Goal: Communication & Community: Answer question/provide support

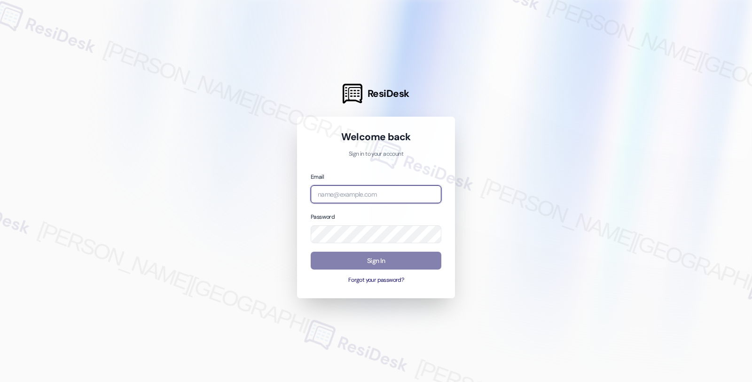
click at [352, 197] on input "email" at bounding box center [376, 194] width 131 height 18
type input "automated-surveys-root_management-fides.[PERSON_NAME]@root_[DOMAIN_NAME]"
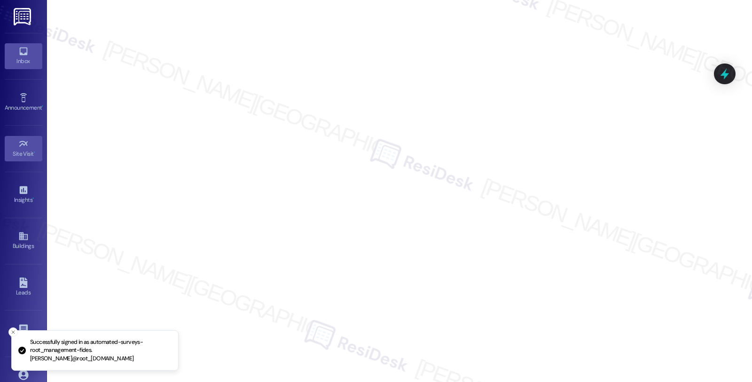
click at [25, 66] on link "Inbox" at bounding box center [24, 55] width 38 height 25
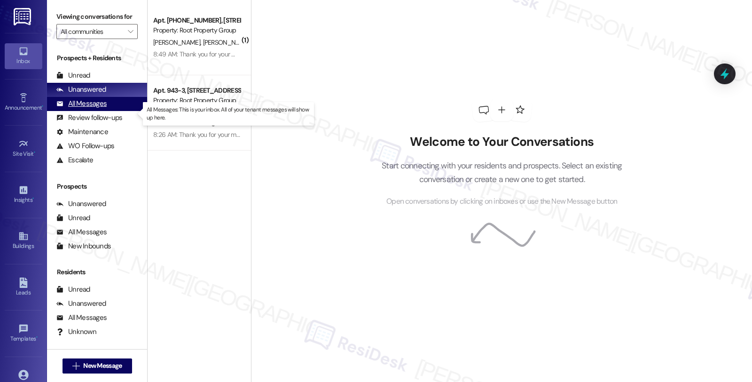
click at [88, 109] on div "All Messages" at bounding box center [81, 104] width 50 height 10
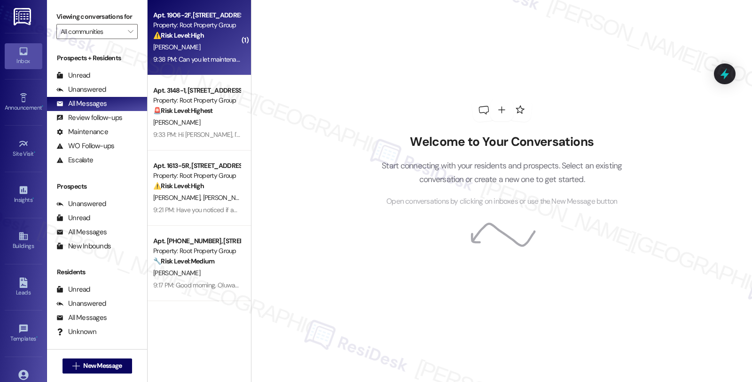
click at [206, 50] on div "[PERSON_NAME]" at bounding box center [196, 47] width 89 height 12
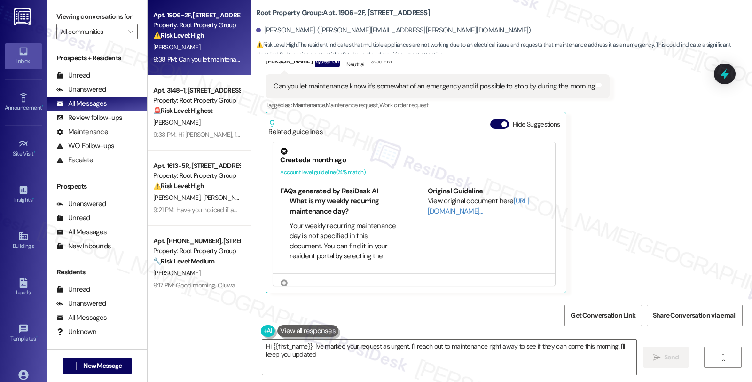
type textarea "Hi {{first_name}}, I've marked your request as urgent. I'll reach out to mainte…"
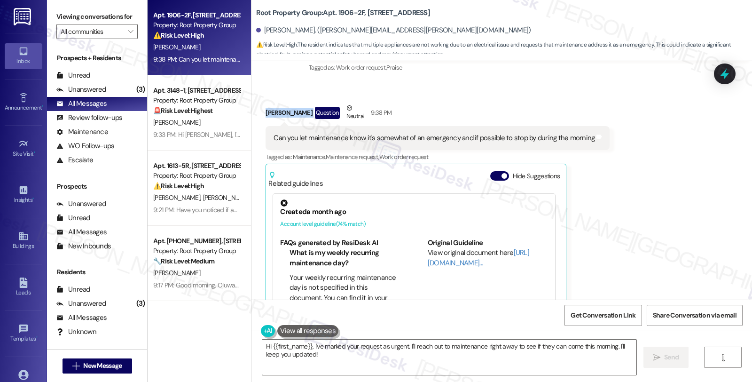
drag, startPoint x: 258, startPoint y: 112, endPoint x: 304, endPoint y: 114, distance: 45.6
click at [304, 114] on div "Received via SMS [PERSON_NAME] Question Neutral 9:38 PM Can you let maintenance…" at bounding box center [437, 224] width 358 height 256
copy div "[PERSON_NAME]"
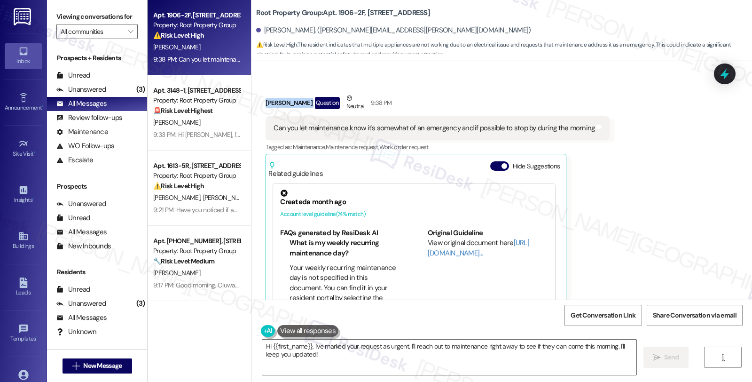
drag, startPoint x: 257, startPoint y: 342, endPoint x: 388, endPoint y: 338, distance: 131.6
click at [262, 342] on textarea "Hi {{first_name}}, I've marked your request as urgent. I'll reach out to mainte…" at bounding box center [449, 356] width 374 height 35
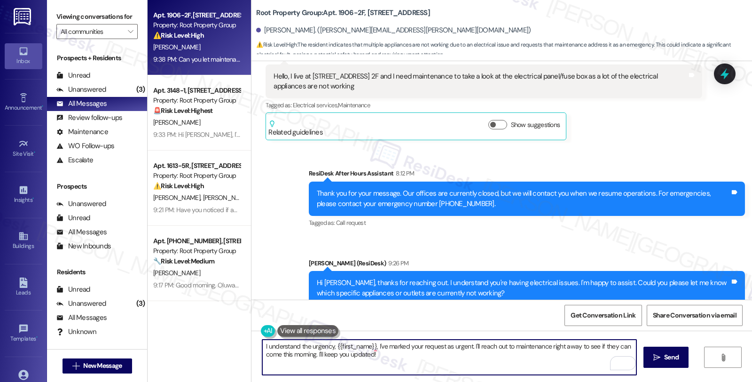
scroll to position [304, 0]
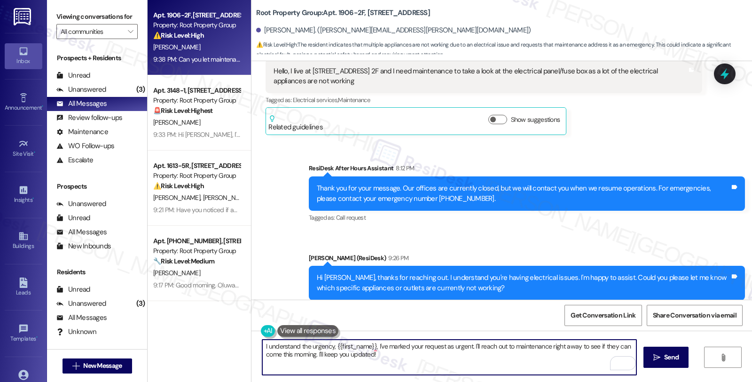
click at [371, 345] on textarea "I understand the urgency, {{first_name}}, I've marked your request as urgent. I…" at bounding box center [449, 356] width 374 height 35
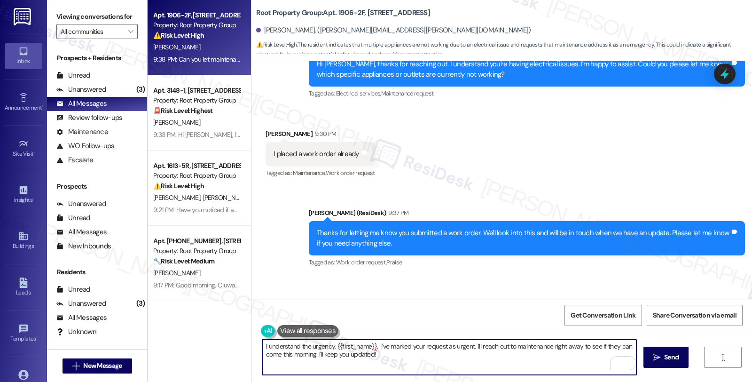
scroll to position [503, 0]
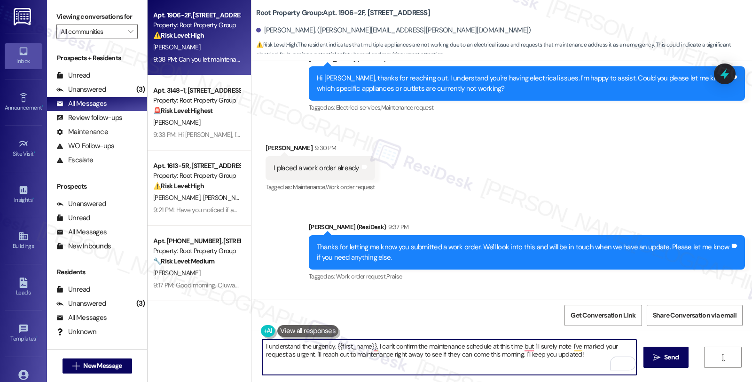
click at [565, 344] on textarea "I understand the urgency, {{first_name}}, I can't confirm the maintenance sched…" at bounding box center [449, 356] width 374 height 35
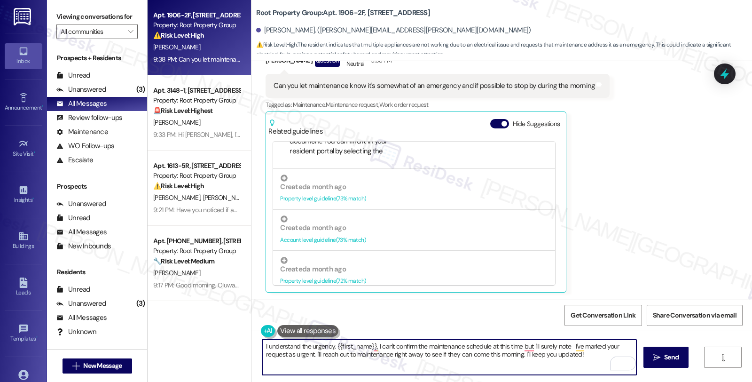
scroll to position [313, 0]
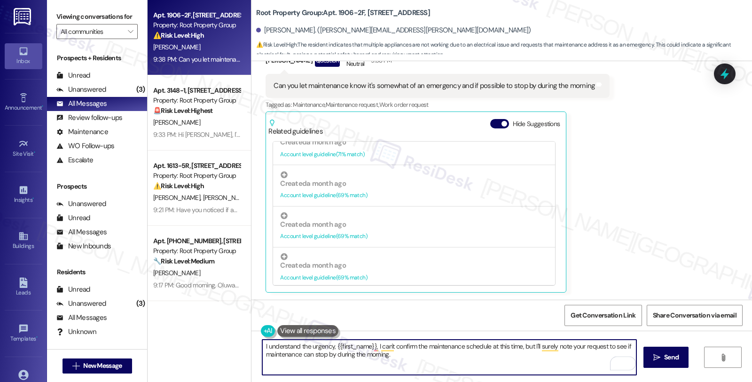
click at [395, 356] on textarea "I understand the urgency, {{first_name}}, I can't confirm the maintenance sched…" at bounding box center [449, 356] width 374 height 35
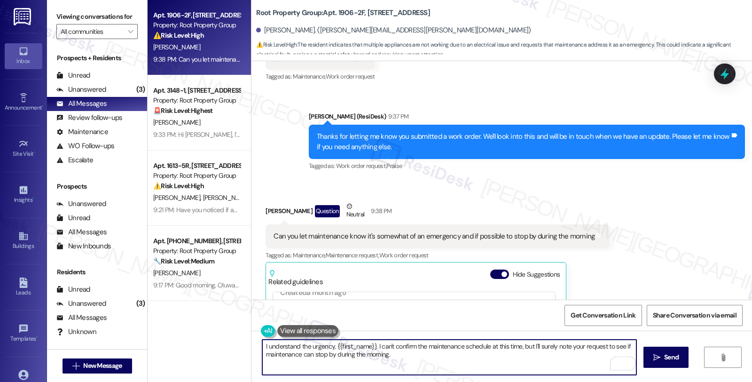
scroll to position [607, 0]
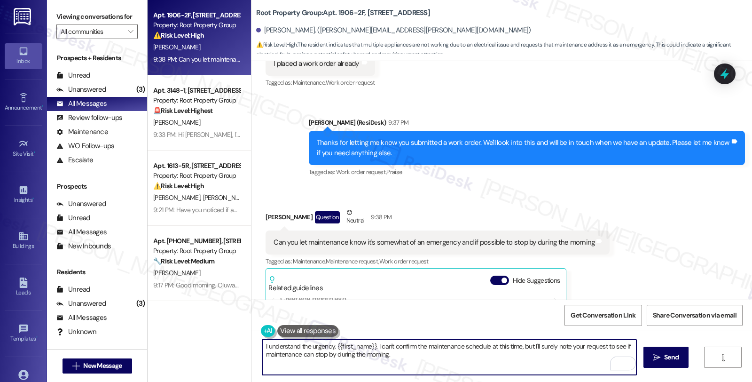
click at [410, 364] on textarea "I understand the urgency, {{first_name}}. I can't confirm the maintenance sched…" at bounding box center [449, 356] width 374 height 35
click at [395, 359] on textarea "I understand the urgency, {{first_name}}. I can't confirm the maintenance sched…" at bounding box center [449, 356] width 374 height 35
type textarea "I understand the urgency, {{first_name}}. I can't confirm the maintenance sched…"
click at [668, 354] on span "Send" at bounding box center [671, 357] width 15 height 10
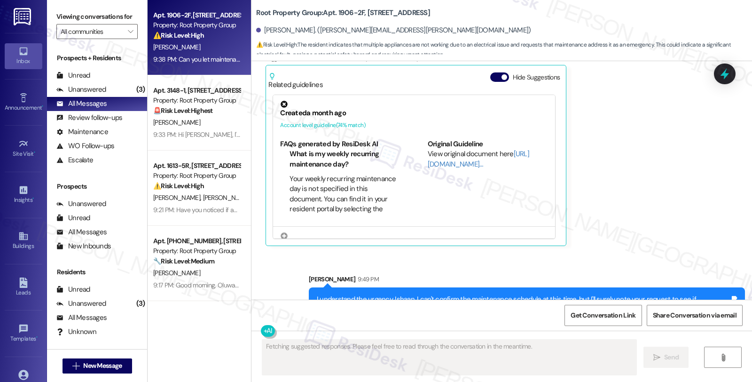
scroll to position [839, 0]
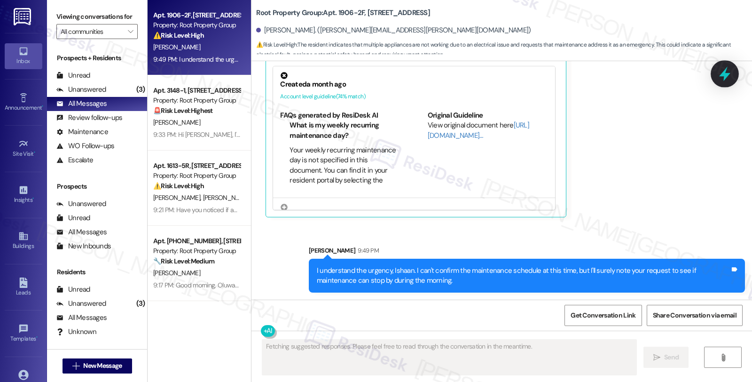
click at [717, 72] on icon at bounding box center [725, 74] width 16 height 16
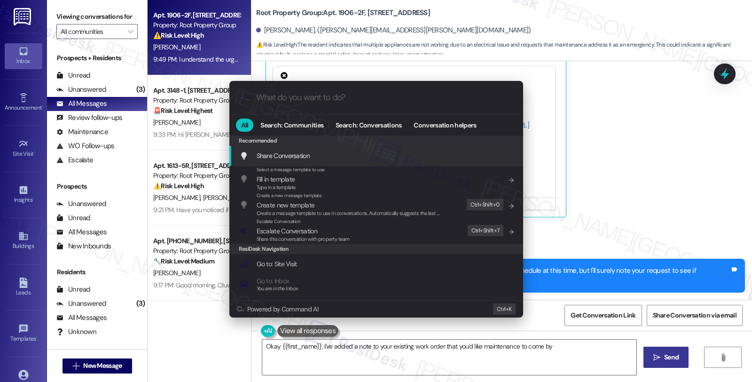
type textarea "Okay {{first_name}}, I've added a note to your existing work order that you'd l…"
type input "e"
type textarea "Okay {{first_name}}, I've added a note to your existing work order that you'd l…"
type input "es"
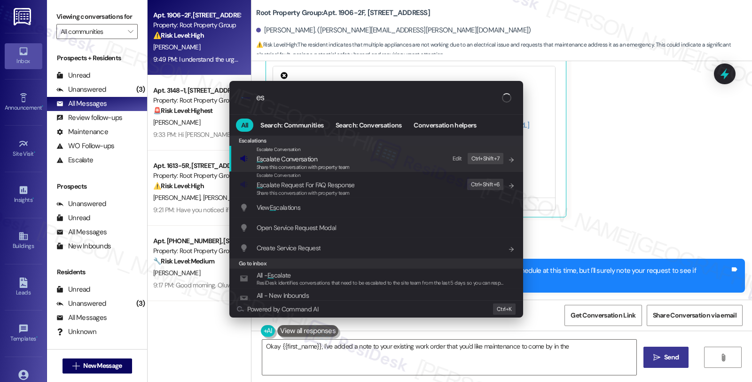
type textarea "Okay {{first_name}}, I've added a note to your existing work order that you'd l…"
type input "esca"
type textarea "Okay {{first_name}}, I've added a note to your existing work order that you'd l…"
type input "escal"
type textarea "Okay {{first_name}}, I've added a note to your existing work order that you'd l…"
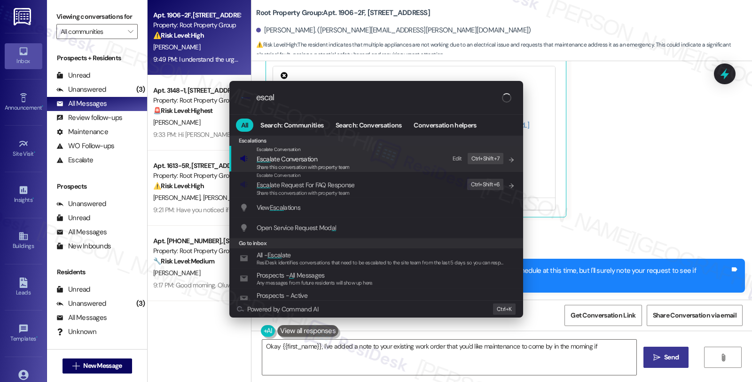
type input "escala"
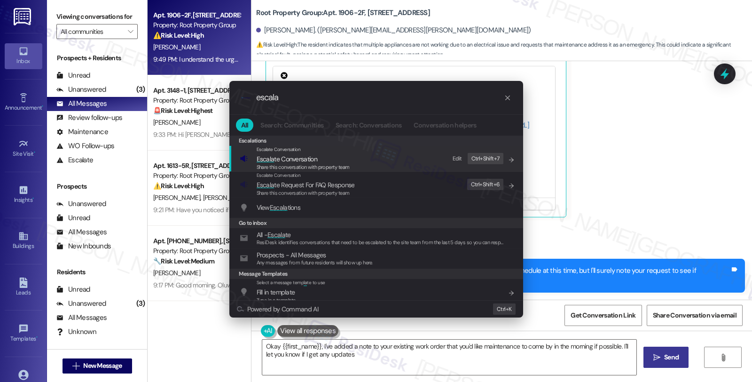
type textarea "Okay {{first_name}}, I've added a note to your existing work order that you'd l…"
type input "escala"
click at [374, 164] on div "Escalate Conversation Escala te Conversation Share this conversation with prope…" at bounding box center [377, 158] width 275 height 25
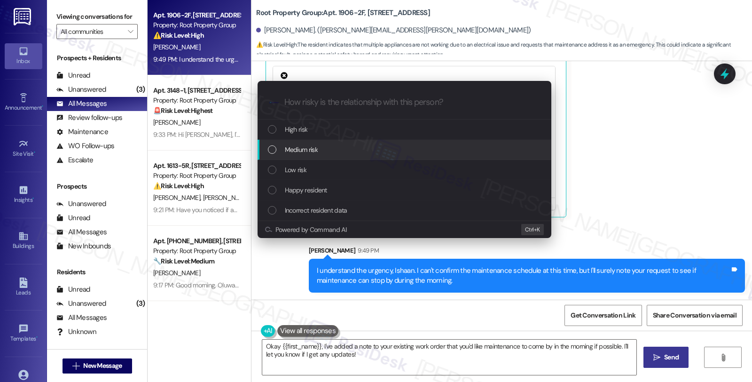
click at [345, 144] on div "Medium risk" at bounding box center [405, 149] width 275 height 10
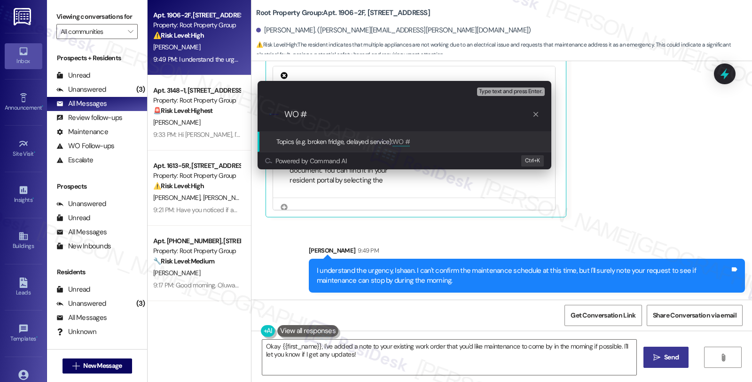
paste input "#37272-1"
click at [308, 113] on input "WO ##37272-1" at bounding box center [408, 114] width 248 height 10
click at [355, 113] on input "WO #37272-1" at bounding box center [408, 114] width 248 height 10
type input "WO #37272-1 (electrical concerns)"
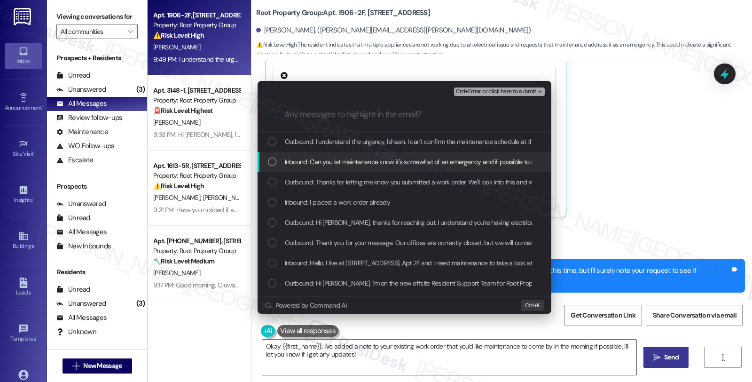
click at [358, 163] on span "Inbound: Can you let maintenance know it's somewhat of an emergency and if poss…" at bounding box center [445, 161] width 320 height 10
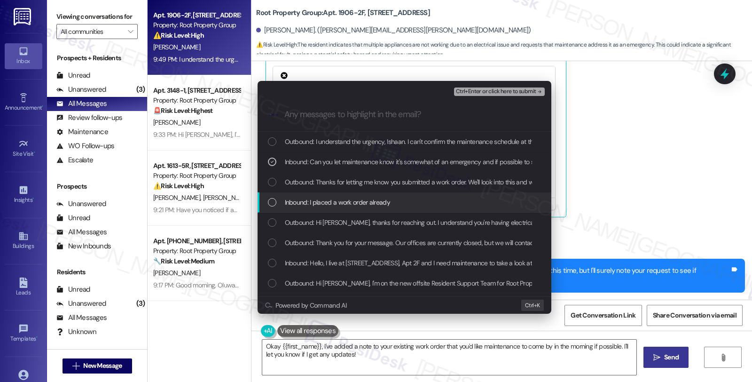
click at [356, 206] on span "Inbound: I placed a work order already" at bounding box center [337, 202] width 105 height 10
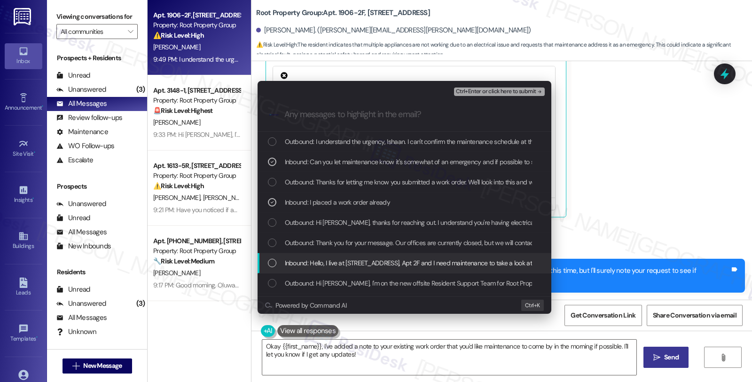
click at [346, 261] on span "Inbound: Hello, I live at [STREET_ADDRESS], Apt 2F and I need maintenance to ta…" at bounding box center [518, 262] width 466 height 10
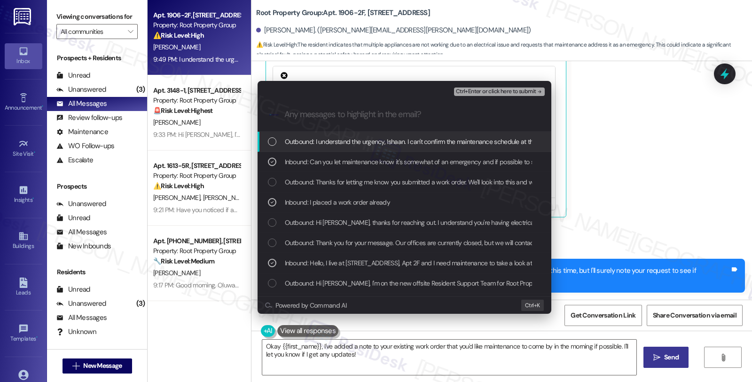
click at [500, 97] on div "Ctrl+Enter or click here to submit" at bounding box center [500, 92] width 93 height 12
click at [500, 92] on span "Ctrl+Enter or click here to submit" at bounding box center [496, 91] width 80 height 7
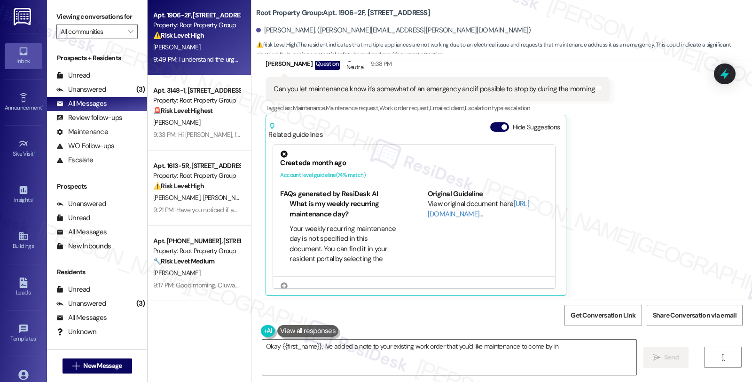
scroll to position [853, 0]
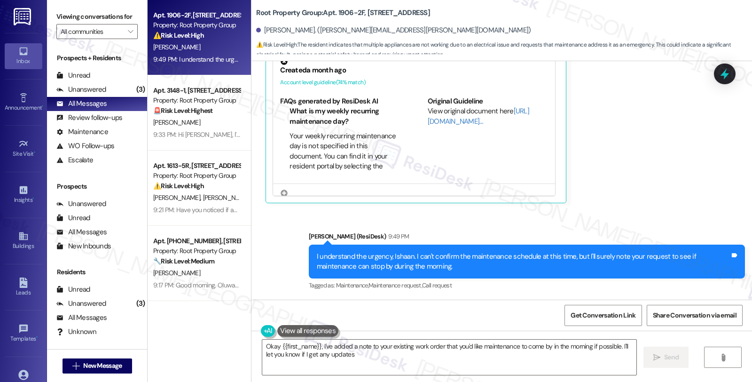
type textarea "Okay {{first_name}}, I've added a note to your existing work order that you'd l…"
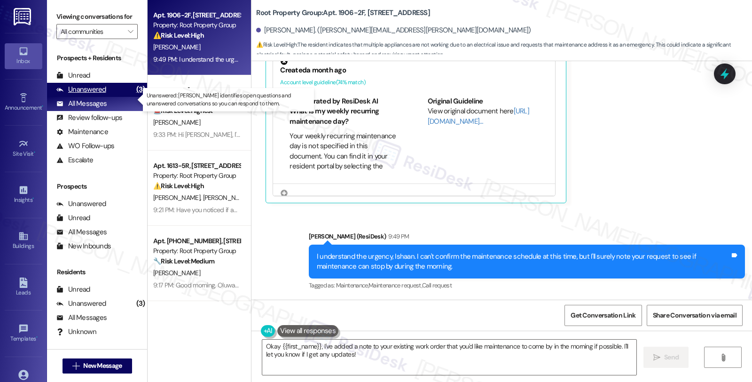
click at [94, 94] on div "Unanswered" at bounding box center [81, 90] width 50 height 10
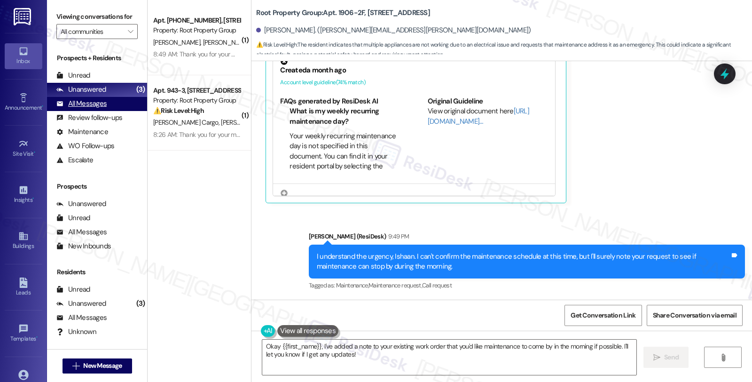
click at [105, 109] on div "All Messages" at bounding box center [81, 104] width 50 height 10
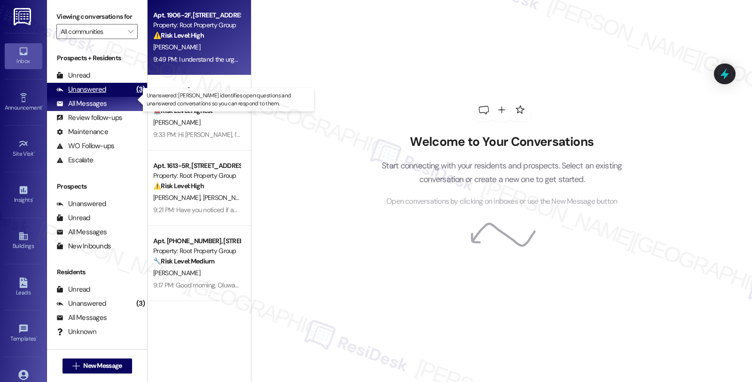
click at [107, 97] on div "Unanswered (3)" at bounding box center [97, 90] width 100 height 14
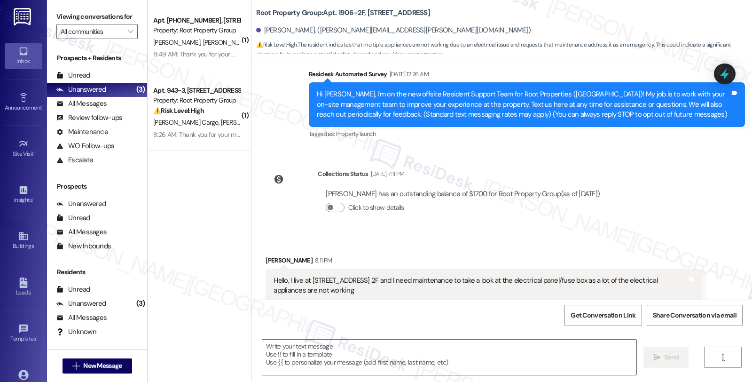
type textarea "Fetching suggested responses. Please feel free to read through the conversation…"
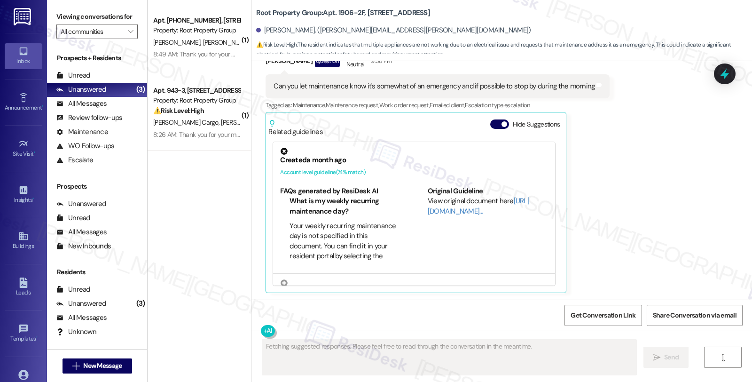
scroll to position [1044, 0]
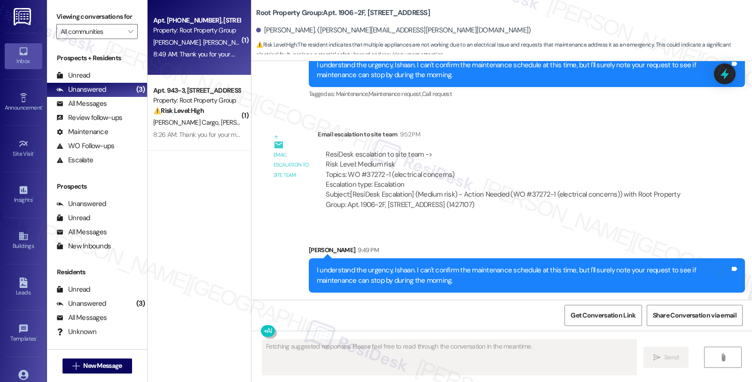
click at [196, 60] on div "Apt. [PHONE_NUMBER], [STREET_ADDRESS] Property: Root Property Group [PERSON_NAM…" at bounding box center [199, 37] width 103 height 75
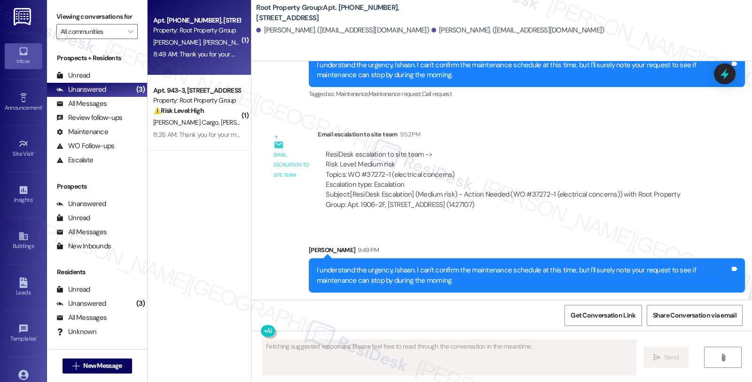
scroll to position [0, 0]
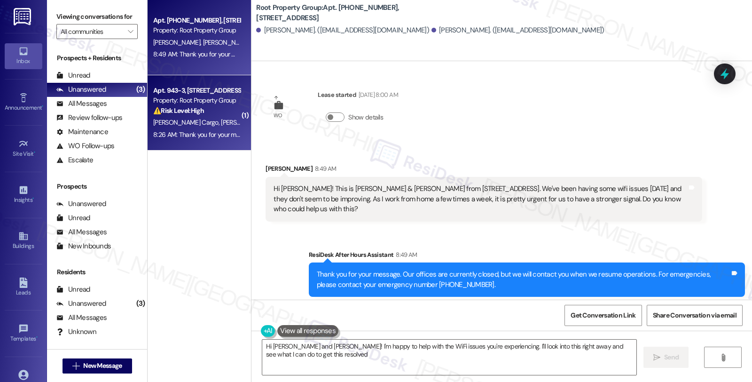
type textarea "Hi [PERSON_NAME] and [PERSON_NAME]! I'm happy to help with the WiFi issues you'…"
click at [215, 95] on div "Property: Root Property Group" at bounding box center [196, 100] width 87 height 10
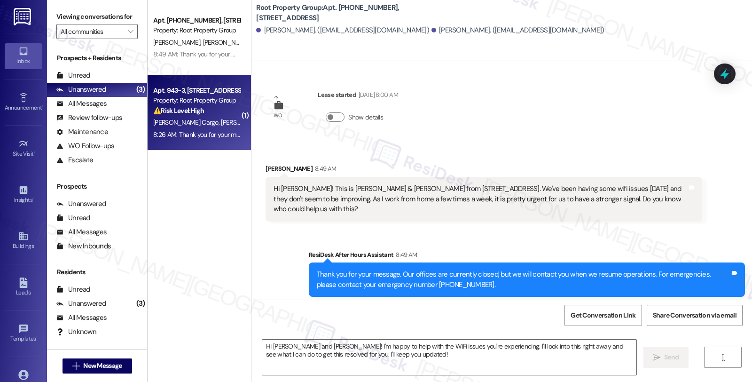
type textarea "Fetching suggested responses. Please feel free to read through the conversation…"
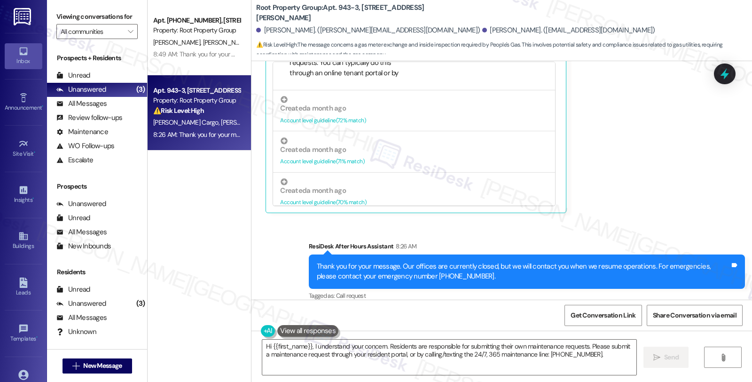
scroll to position [261, 0]
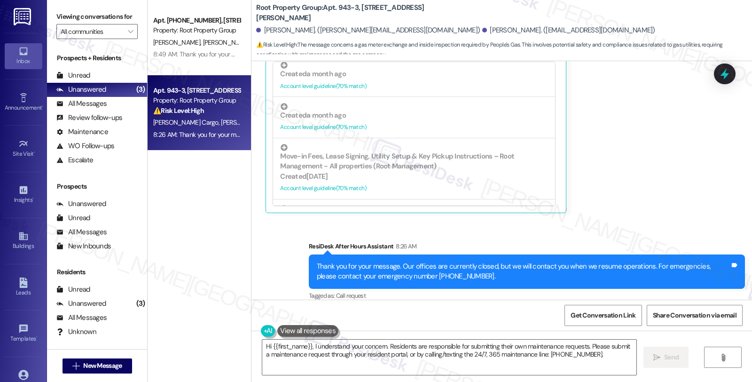
click at [578, 188] on div "[PERSON_NAME] Neutral 8:26 AM Hi [PERSON_NAME] - People's Gas has notified me t…" at bounding box center [483, 86] width 436 height 251
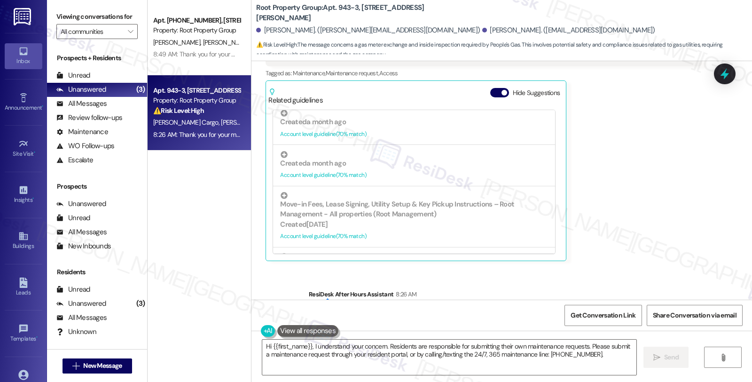
scroll to position [571, 0]
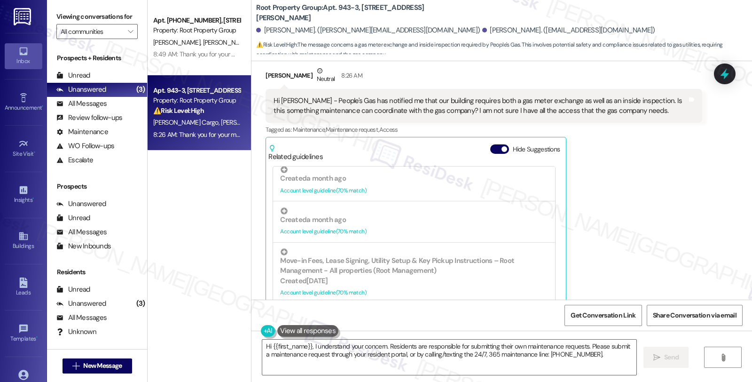
click at [265, 66] on div "[PERSON_NAME] Neutral 8:26 AM" at bounding box center [483, 77] width 436 height 23
copy div "[PERSON_NAME]"
click at [262, 347] on textarea "Hi {{first_name}}, I understand your concern. Residents are responsible for sub…" at bounding box center [449, 356] width 374 height 35
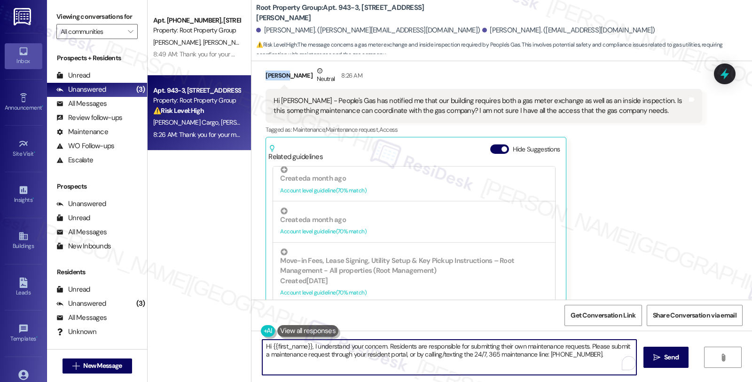
click at [262, 347] on textarea "Hi {{first_name}}, I understand your concern. Residents are responsible for sub…" at bounding box center [449, 356] width 374 height 35
click at [262, 346] on textarea "Hi {{first_name}}, I understand your concern. Residents are responsible for sub…" at bounding box center [449, 356] width 374 height 35
paste textarea "[PERSON_NAME]"
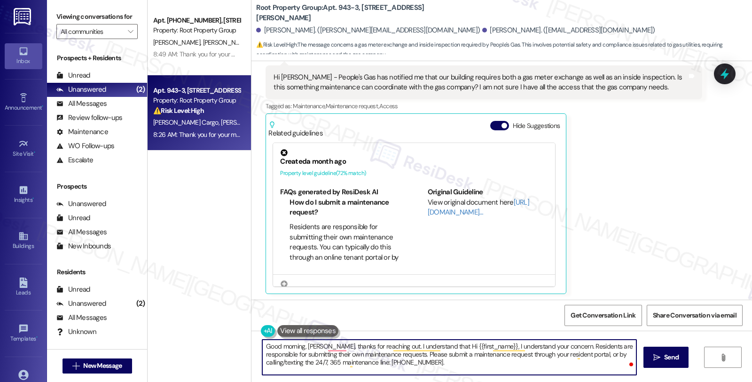
scroll to position [519, 0]
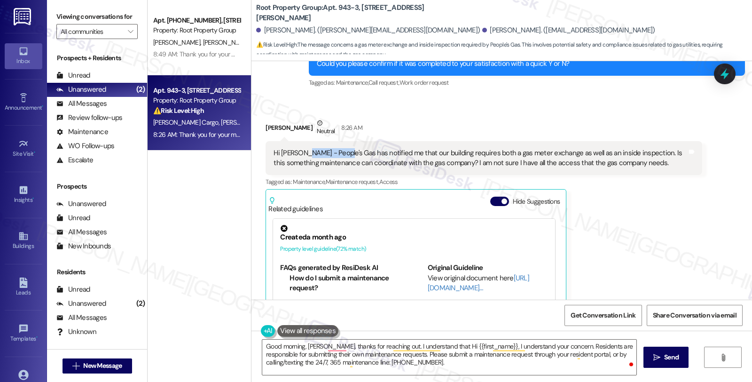
drag, startPoint x: 298, startPoint y: 143, endPoint x: 336, endPoint y: 142, distance: 38.1
click at [336, 148] on div "Hi [PERSON_NAME] - People's Gas has notified me that our building requires both…" at bounding box center [479, 158] width 413 height 20
copy div "People's Gas"
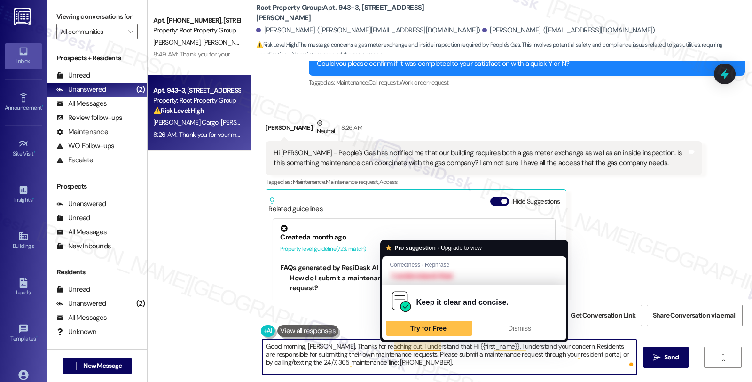
click at [435, 347] on textarea "Good morning, [PERSON_NAME]. Thanks for reaching out. I understand that Hi {{fi…" at bounding box center [449, 356] width 374 height 35
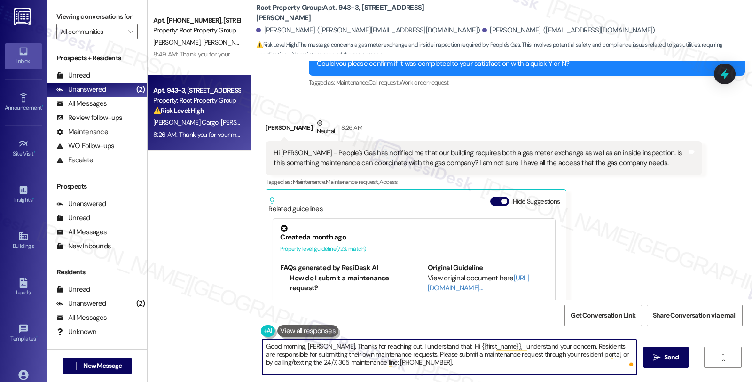
paste textarea "People's Gas"
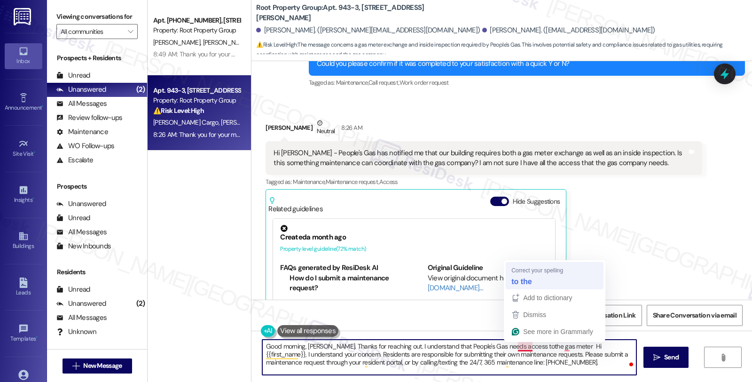
type textarea "Good morning, [PERSON_NAME]. Thanks for reaching out. I understand that People'…"
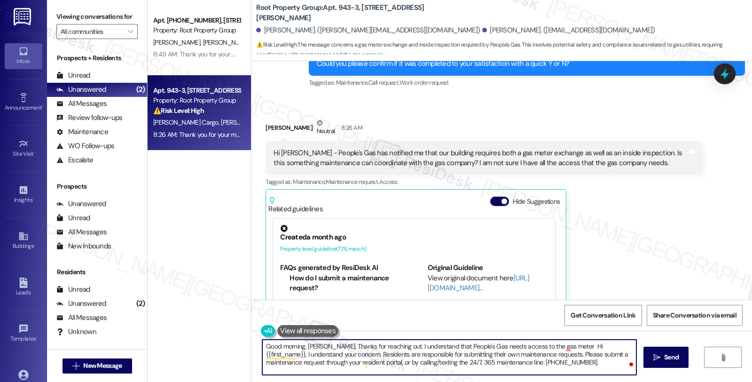
click at [557, 348] on textarea "Good morning, [PERSON_NAME]. Thanks for reaching out. I understand that People'…" at bounding box center [449, 356] width 374 height 35
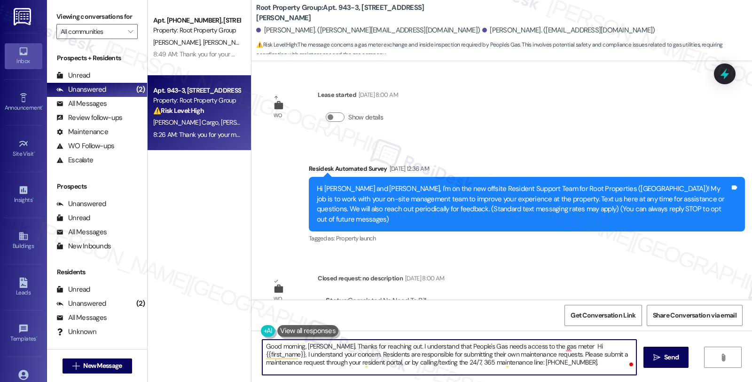
scroll to position [519, 0]
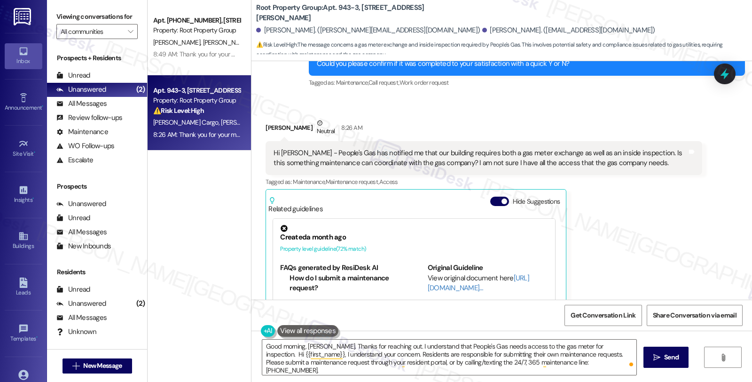
drag, startPoint x: 657, startPoint y: 236, endPoint x: 657, endPoint y: 245, distance: 8.9
click at [657, 236] on div "[PERSON_NAME] Neutral 8:26 AM Hi [PERSON_NAME] - People's Gas has notified me t…" at bounding box center [483, 243] width 436 height 251
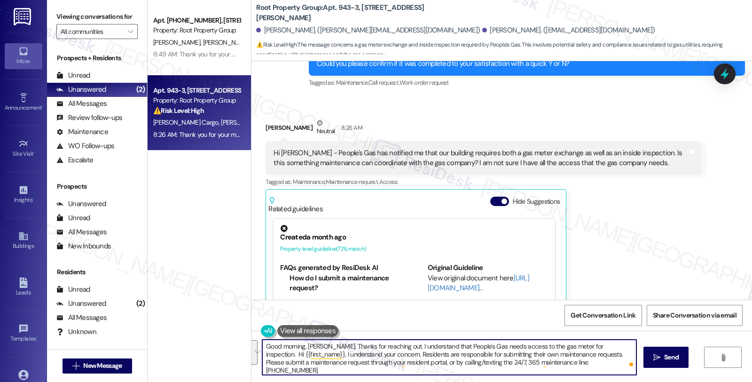
drag, startPoint x: 597, startPoint y: 345, endPoint x: 599, endPoint y: 360, distance: 15.2
click at [599, 360] on textarea "Good morning, Ashley. Thanks for reaching out. I understand that People's Gas n…" at bounding box center [449, 356] width 374 height 35
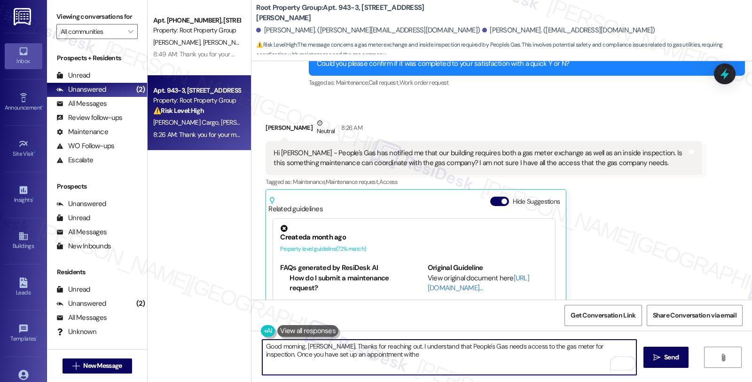
paste textarea "People's Gas"
paste textarea "will need to submit a maintenance request and schedule with our technician to a…"
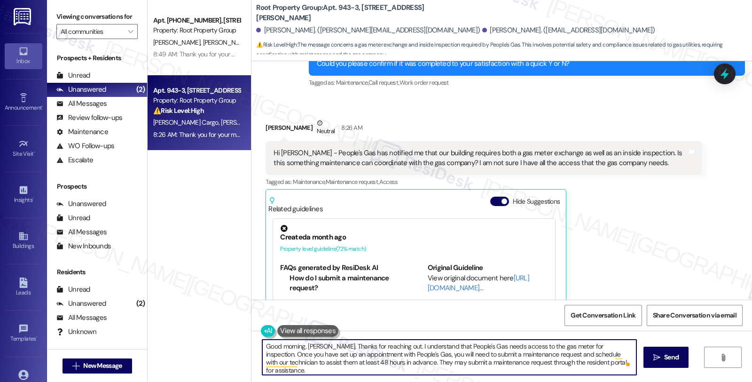
click at [373, 361] on textarea "Good morning, Ashley. Thanks for reaching out. I understand that People's Gas n…" at bounding box center [449, 356] width 374 height 35
click at [607, 360] on textarea "Good morning, Ashley. Thanks for reaching out. I understand that People's Gas n…" at bounding box center [449, 356] width 374 height 35
click at [381, 364] on textarea "Good morning, Ashley. Thanks for reaching out. I understand that People's Gas n…" at bounding box center [449, 356] width 374 height 35
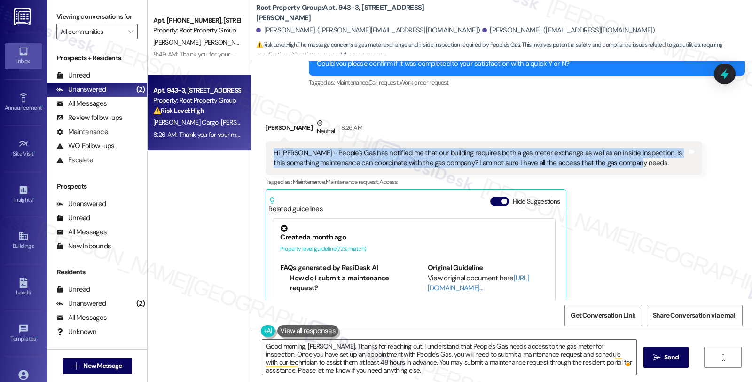
drag, startPoint x: 624, startPoint y: 156, endPoint x: 255, endPoint y: 143, distance: 368.6
click at [258, 143] on div "Received via SMS Ashley Olson Neutral 8:26 AM Hi Sarah - People's Gas has notif…" at bounding box center [483, 243] width 450 height 265
copy div "Hi [PERSON_NAME] - People's Gas has notified me that our building requires both…"
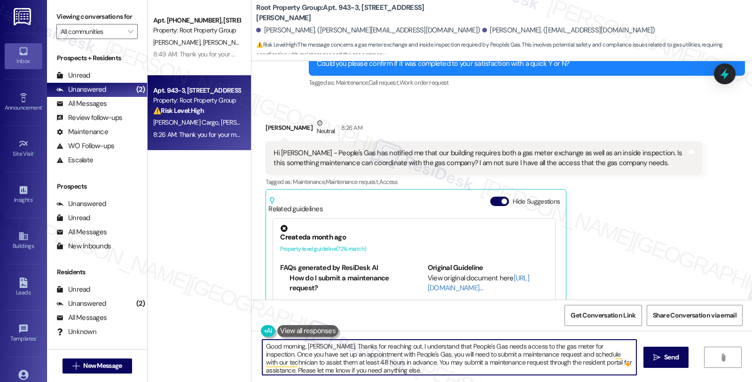
click at [461, 362] on textarea "Good morning, Ashley. Thanks for reaching out. I understand that People's Gas n…" at bounding box center [449, 356] width 374 height 35
paste textarea "! Thanks so much for reaching out. I understand People's Gas will need to compl…"
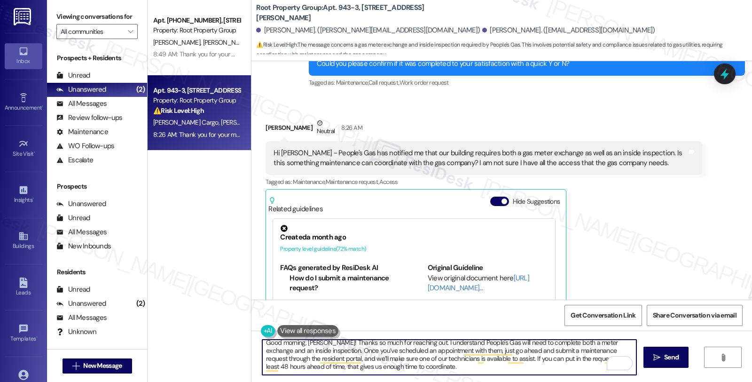
scroll to position [0, 0]
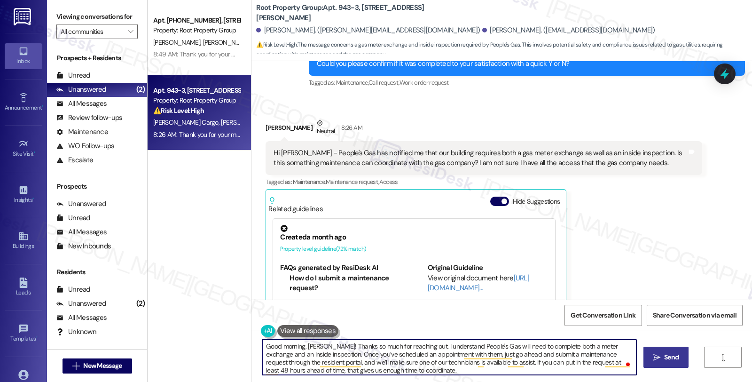
type textarea "Good morning, Ashley! Thanks so much for reaching out. I understand People's Ga…"
click at [669, 354] on span "Send" at bounding box center [671, 357] width 15 height 10
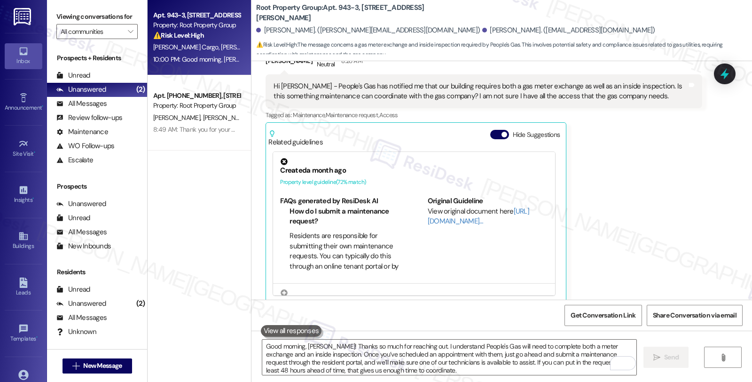
scroll to position [791, 0]
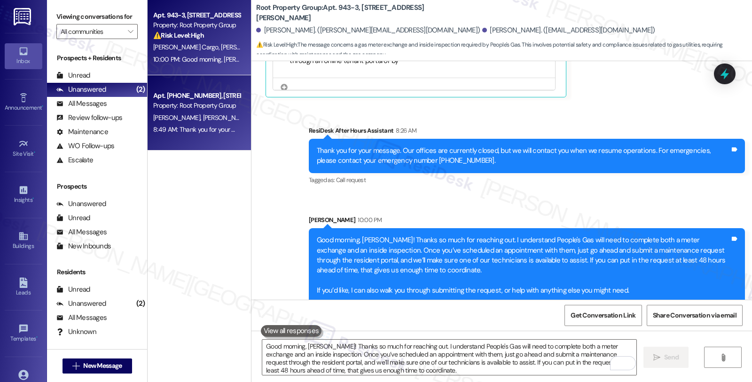
click at [184, 129] on div "8:49 AM: Thank you for your message. Our offices are currently closed, but we w…" at bounding box center [429, 129] width 552 height 8
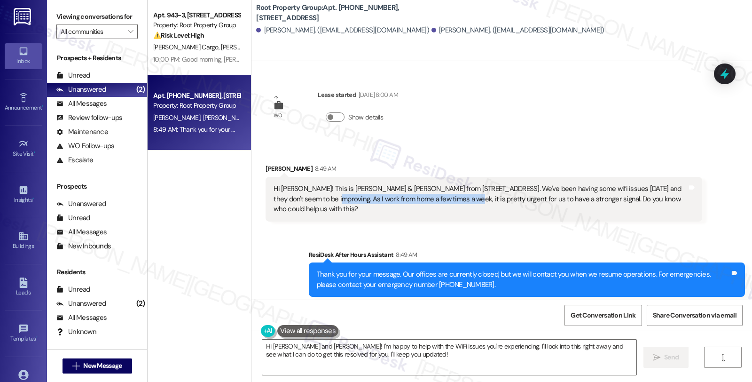
drag, startPoint x: 322, startPoint y: 200, endPoint x: 440, endPoint y: 201, distance: 117.9
click at [440, 201] on div "Hi [PERSON_NAME]! This is [PERSON_NAME] & [PERSON_NAME] from [STREET_ADDRESS]. …" at bounding box center [479, 199] width 413 height 30
click at [265, 167] on div "Ella Mckenney 8:49 AM" at bounding box center [483, 170] width 436 height 13
copy div "Ella"
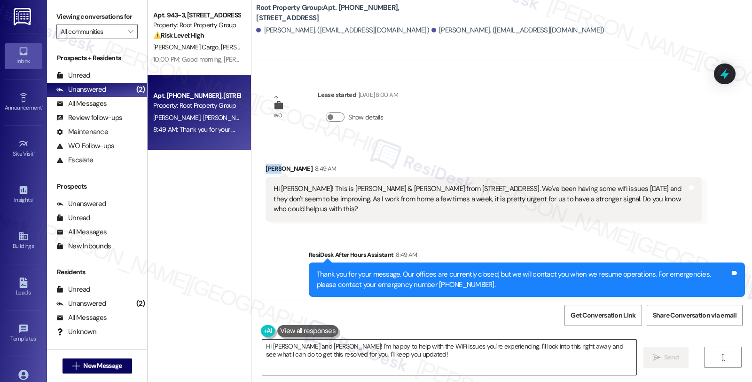
click at [276, 348] on textarea "Hi [PERSON_NAME] and [PERSON_NAME]! I'm happy to help with the WiFi issues you'…" at bounding box center [449, 356] width 374 height 35
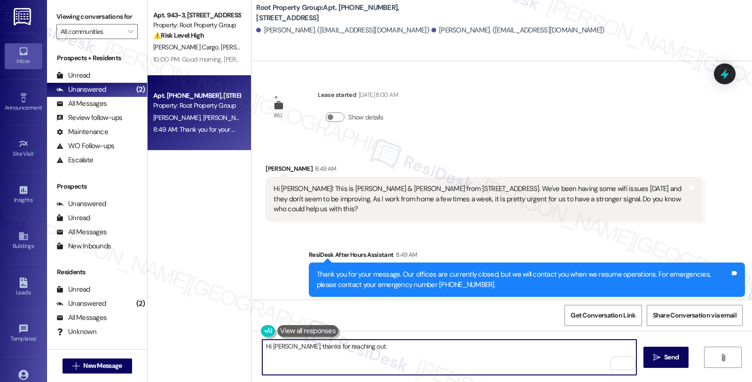
click at [397, 354] on textarea "Hi Ella, thanks for reaching out." at bounding box center [449, 356] width 374 height 35
click at [442, 359] on textarea "Hi Ella, thanks for reaching out." at bounding box center [449, 356] width 374 height 35
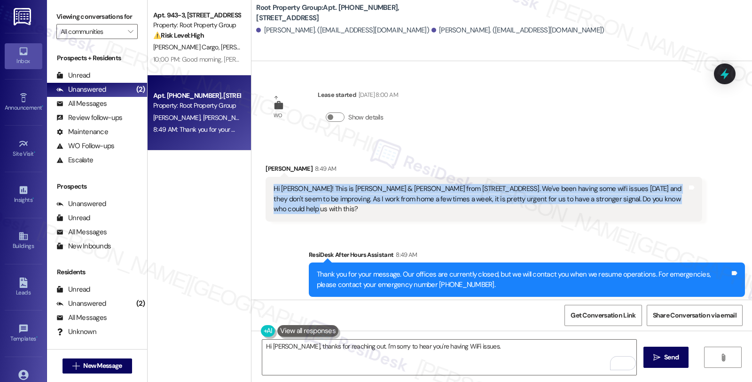
drag, startPoint x: 266, startPoint y: 188, endPoint x: 686, endPoint y: 200, distance: 419.7
click at [686, 200] on div "Hi [PERSON_NAME]! This is [PERSON_NAME] & [PERSON_NAME] from [STREET_ADDRESS]. …" at bounding box center [479, 199] width 413 height 30
copy div "Hi [PERSON_NAME]! This is [PERSON_NAME] & [PERSON_NAME] from [STREET_ADDRESS]. …"
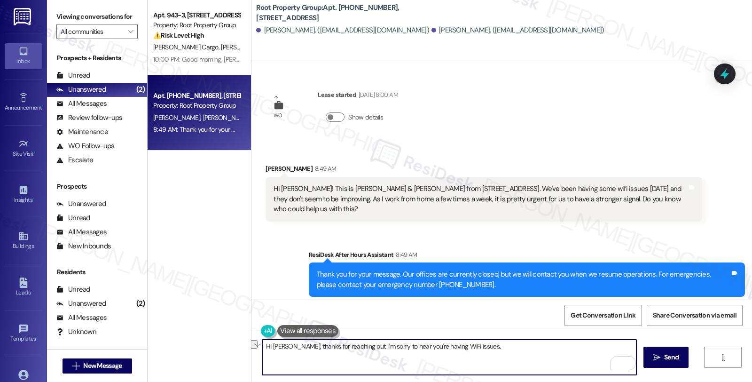
drag, startPoint x: 481, startPoint y: 349, endPoint x: 232, endPoint y: 344, distance: 249.5
click at [232, 344] on div "Apt. 943-3, 943 N. Racine Avenue Property: Root Property Group ⚠️ Risk Level: H…" at bounding box center [450, 191] width 604 height 382
paste textarea "I’m so sorry you’ve been dealing with these Wi-Fi issues—especially since it im…"
click at [298, 358] on textarea "I’m so sorry you’ve been dealing with these Wi-Fi issues—especially since it im…" at bounding box center [449, 356] width 374 height 35
paste textarea "Hi Ella and Jake, thank you for letting me know."
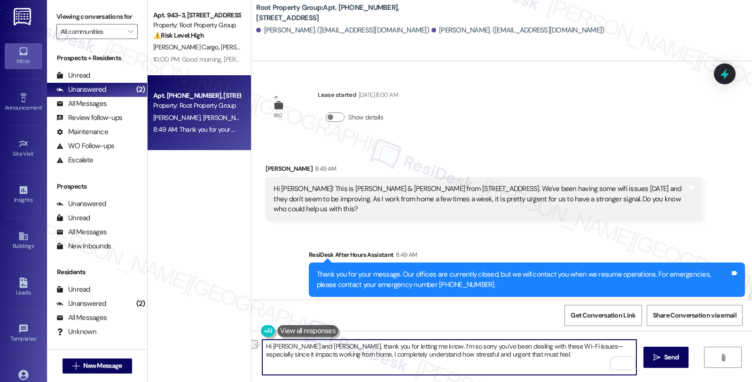
drag, startPoint x: 341, startPoint y: 346, endPoint x: 385, endPoint y: 344, distance: 44.2
click at [385, 344] on textarea "Hi Ella and Jake, thank you for letting me know. I’m so sorry you’ve been deali…" at bounding box center [449, 356] width 374 height 35
click at [497, 355] on textarea "Hi Ella and Jake, thank you for reaching out. I’m so sorry you’ve been dealing …" at bounding box center [449, 356] width 374 height 35
paste textarea "For situations like this, the best next step is to reach out directly to your i…"
click at [590, 363] on textarea "Hi Ella and Jake, thank you for reaching out. I’m so sorry you’ve been dealing …" at bounding box center [449, 356] width 374 height 35
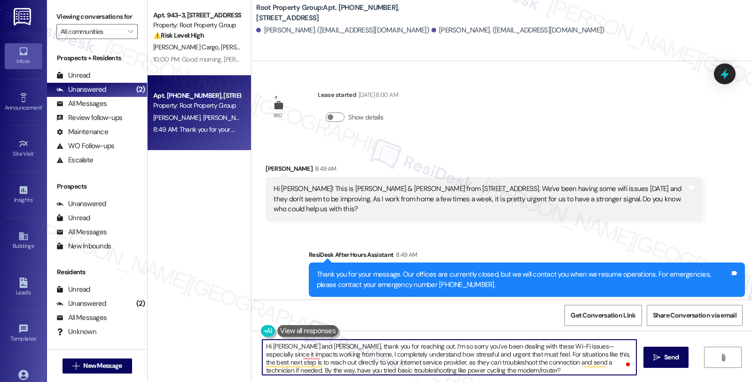
click at [575, 368] on textarea "Hi Ella and Jake, thank you for reaching out. I’m so sorry you’ve been dealing …" at bounding box center [449, 356] width 374 height 35
type textarea "Hi Ella and Jake, thank you for reaching out. I’m so sorry you’ve been dealing …"
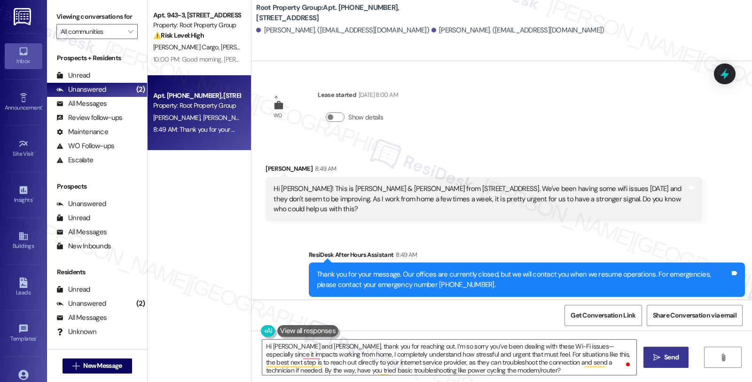
click at [644, 359] on button " Send" at bounding box center [666, 356] width 46 height 21
click at [644, 359] on div "Hi Ella and Jake, thank you for reaching out. I’m so sorry you’ve been dealing …" at bounding box center [501, 365] width 500 height 70
click at [463, 355] on textarea "Hi Ella and Jake, thank you for reaching out. I’m so sorry you’ve been dealing …" at bounding box center [451, 356] width 374 height 35
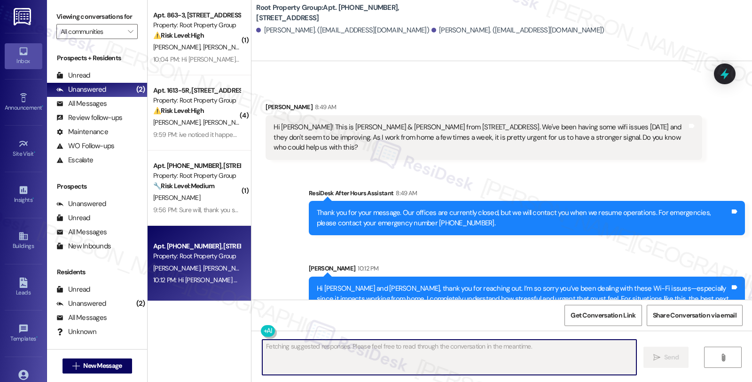
scroll to position [90, 0]
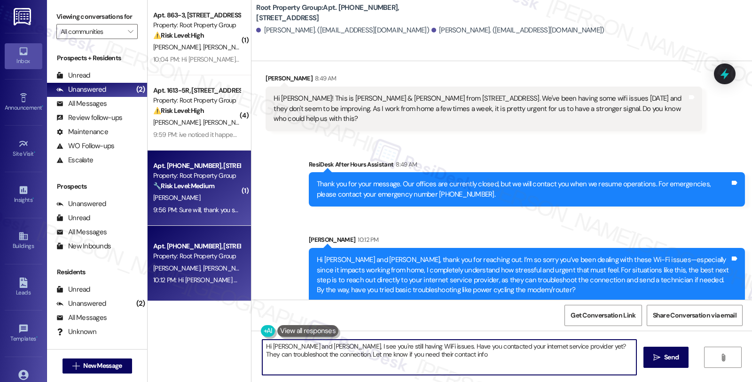
type textarea "Hi Ella and Jake, I see you're still having WiFi issues. Have you contacted you…"
click at [208, 190] on div "🔧 Risk Level: Medium The resident rescheduled a gas technician appointment and …" at bounding box center [196, 186] width 87 height 10
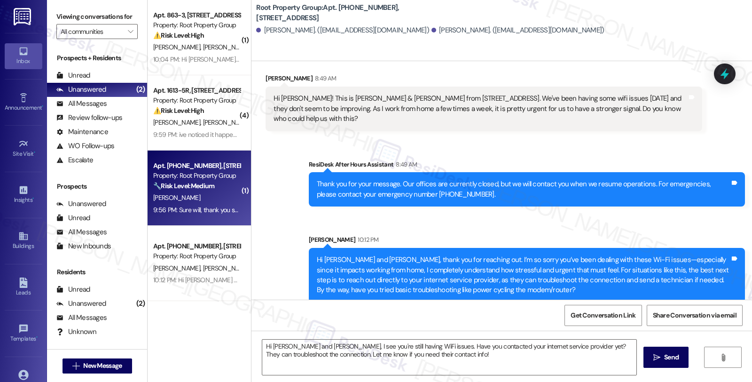
type textarea "Fetching suggested responses. Please feel free to read through the conversation…"
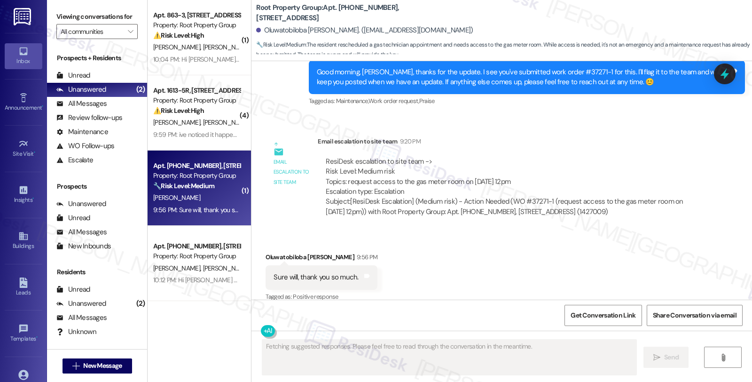
scroll to position [1390, 0]
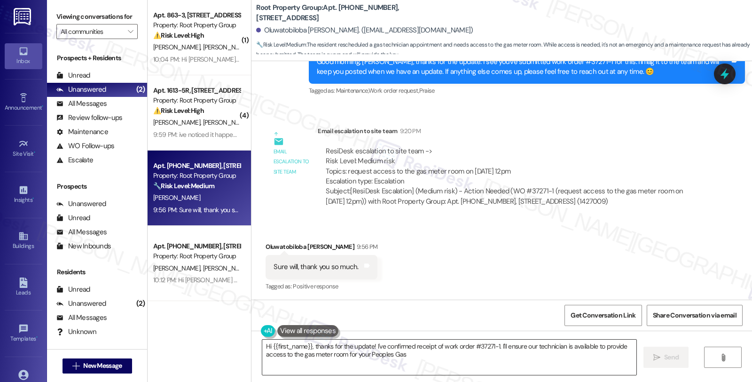
click at [338, 351] on textarea "Hi {{first_name}}, thanks for the update! I've confirmed receipt of work order …" at bounding box center [449, 356] width 374 height 35
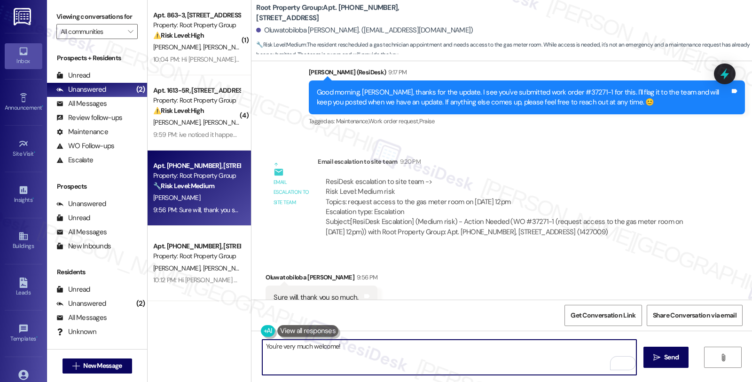
scroll to position [1338, 0]
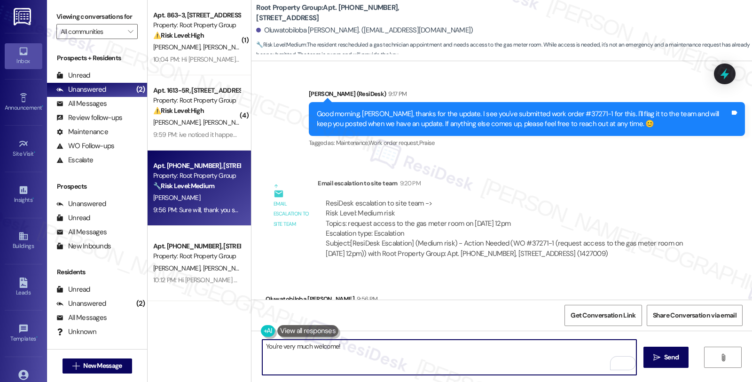
click at [384, 342] on textarea "You're very much welcome!" at bounding box center [449, 356] width 374 height 35
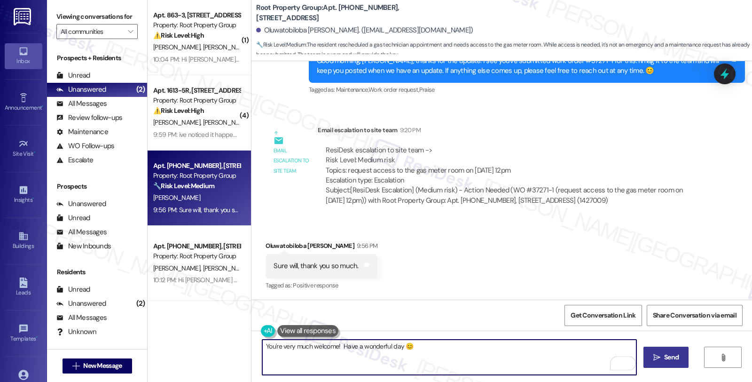
type textarea "You're very much welcome! Have a wonderful day 😊"
click at [659, 358] on span " Send" at bounding box center [666, 357] width 30 height 10
drag, startPoint x: 331, startPoint y: 351, endPoint x: 257, endPoint y: 353, distance: 74.3
click at [264, 353] on textarea "You're very much welcome! Have a wonderful day 😊" at bounding box center [451, 356] width 374 height 35
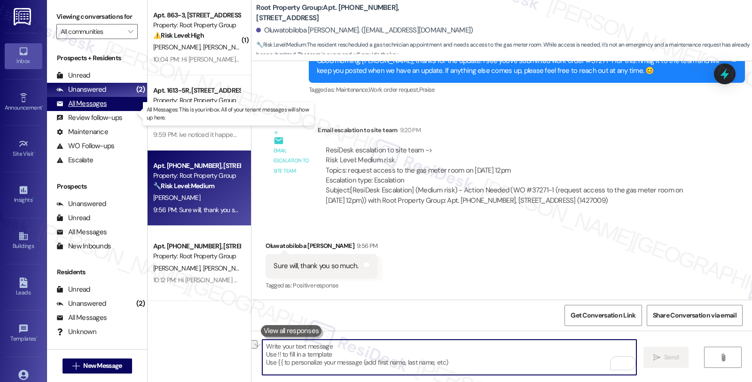
click at [101, 109] on div "All Messages" at bounding box center [81, 104] width 50 height 10
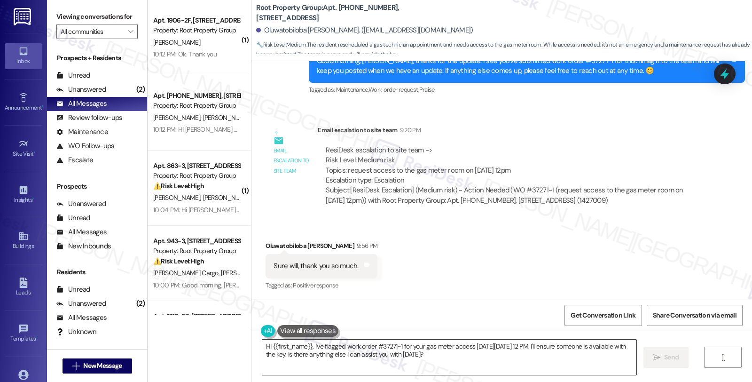
click at [447, 349] on textarea "Hi {{first_name}}, I've flagged work order #37271-1 for your gas meter access o…" at bounding box center [449, 356] width 374 height 35
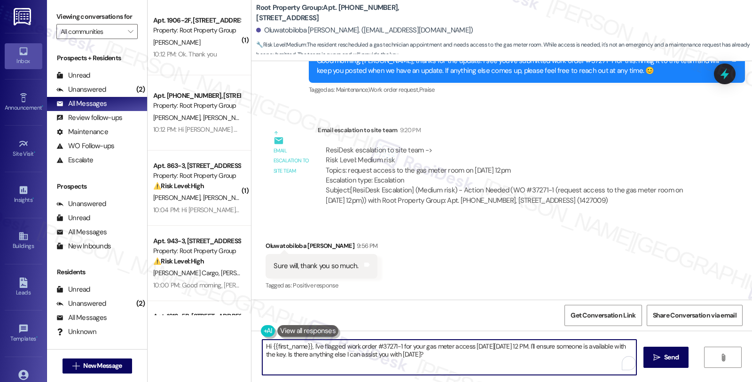
paste textarea "You're very much welcome! Have a wonderful day 😊"
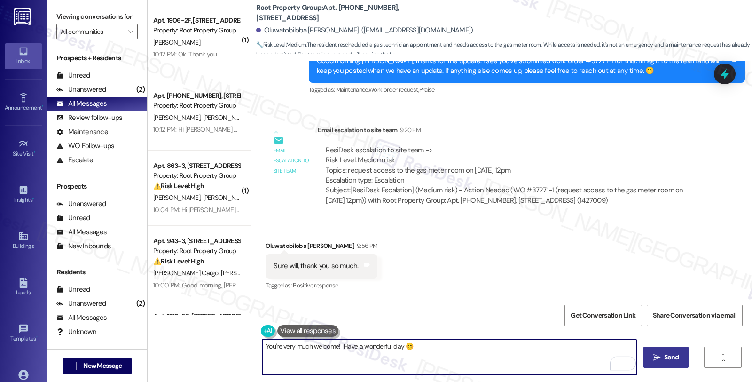
type textarea "You're very much welcome! Have a wonderful day 😊"
click at [666, 354] on span "Send" at bounding box center [671, 357] width 15 height 10
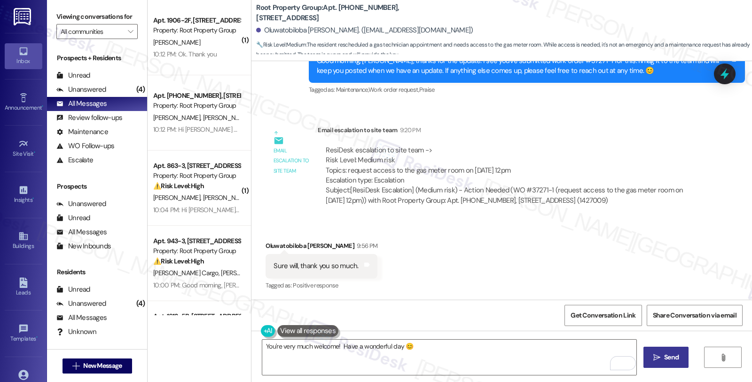
click at [642, 234] on div "Received via SMS Oluwatobiloba Bruce 9:56 PM Sure will, thank you so much. Tags…" at bounding box center [501, 258] width 500 height 79
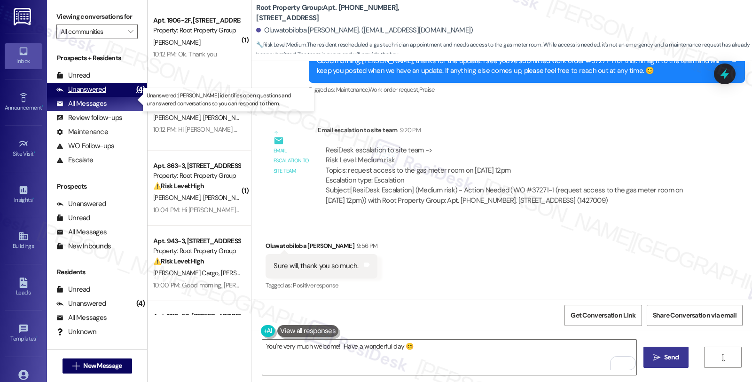
click at [83, 94] on div "Unanswered" at bounding box center [81, 90] width 50 height 10
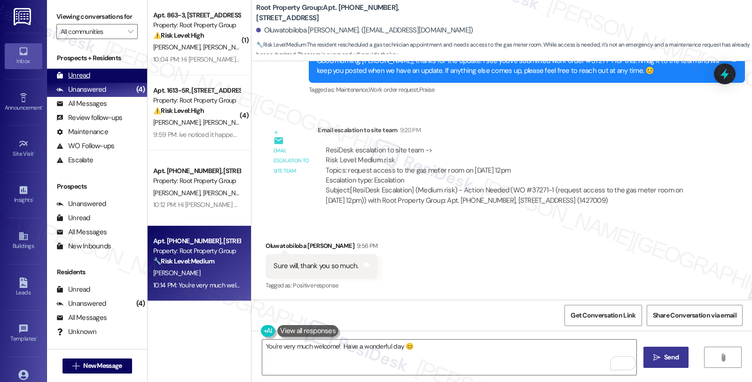
click at [88, 80] on div "Unread" at bounding box center [73, 75] width 34 height 10
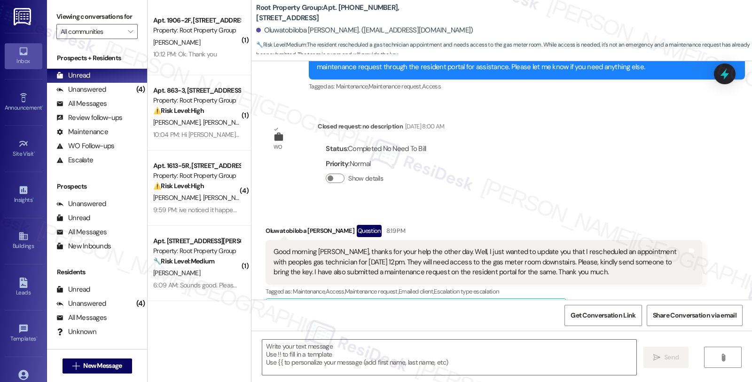
type textarea "Fetching suggested responses. Please feel free to read through the conversation…"
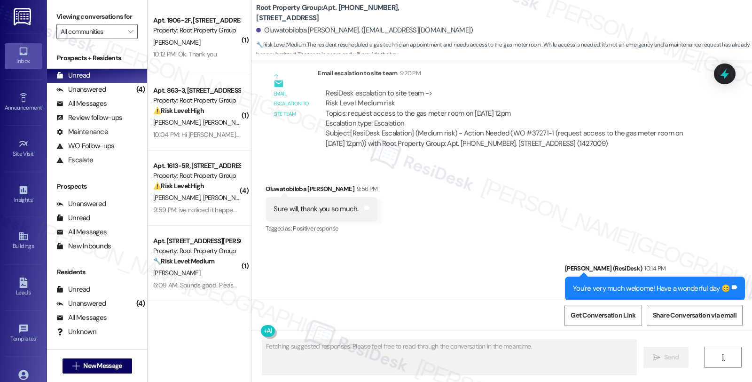
scroll to position [1456, 0]
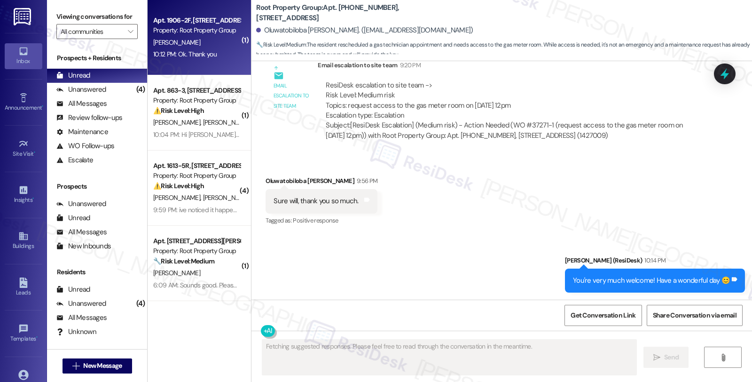
click at [208, 43] on div "[PERSON_NAME]" at bounding box center [196, 43] width 89 height 12
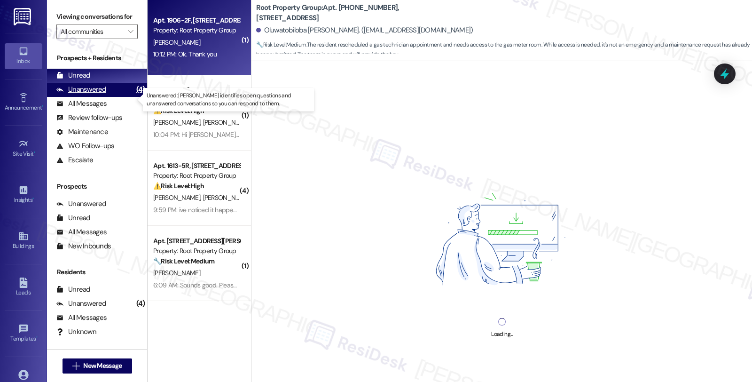
click at [114, 97] on div "Unanswered (4)" at bounding box center [97, 90] width 100 height 14
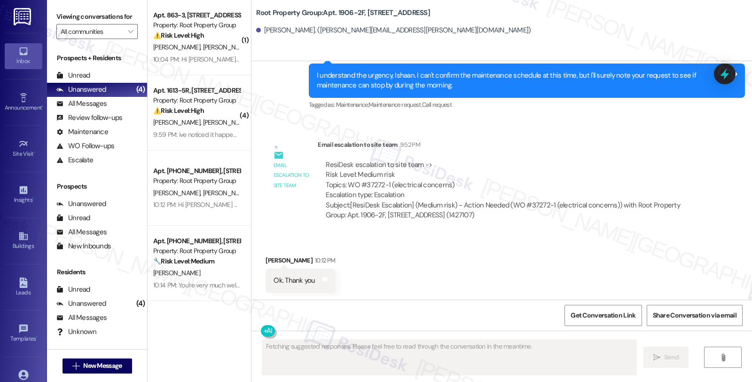
scroll to position [881, 0]
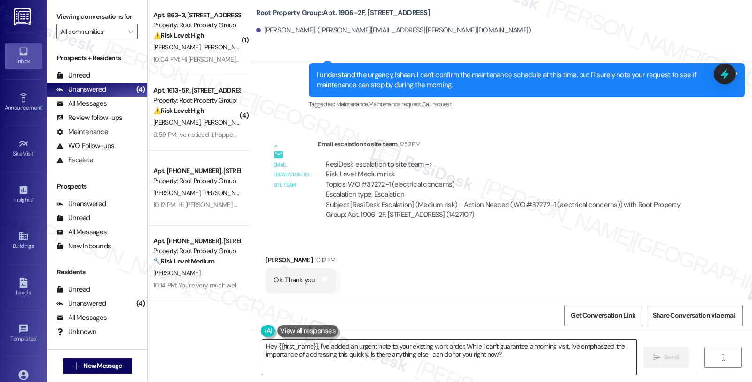
click at [310, 349] on textarea "Hey {{first_name}}, I've added an urgent note to your existing work order. Whil…" at bounding box center [449, 356] width 374 height 35
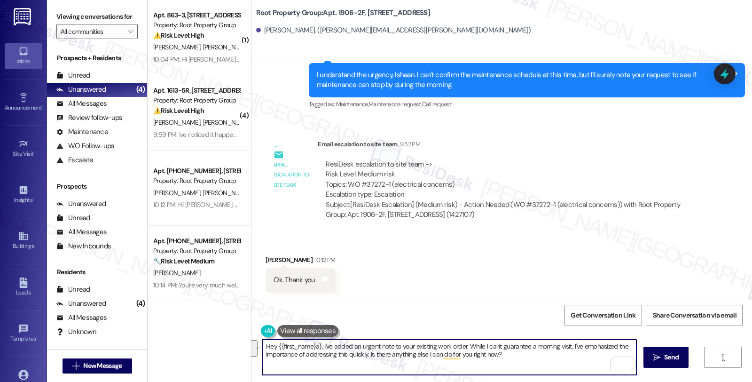
paste textarea "You're very much welcome! Have a wonderful day 😊"
drag, startPoint x: 276, startPoint y: 344, endPoint x: 307, endPoint y: 344, distance: 30.5
click at [307, 344] on textarea "You're very much welcome! Have a wonderful day 😊" at bounding box center [449, 356] width 374 height 35
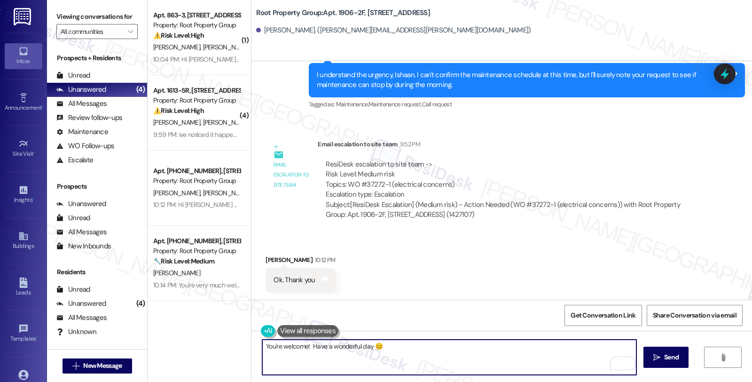
click at [304, 344] on textarea "You're welcome! Have a wonderful day 😊" at bounding box center [449, 356] width 374 height 35
click at [375, 346] on textarea "You're welcome. Have a wonderful day 😊" at bounding box center [449, 356] width 374 height 35
click at [407, 353] on textarea "You're welcome. Have a wonderful day!" at bounding box center [449, 356] width 374 height 35
type textarea "You're welcome. Have a wonderful day!"
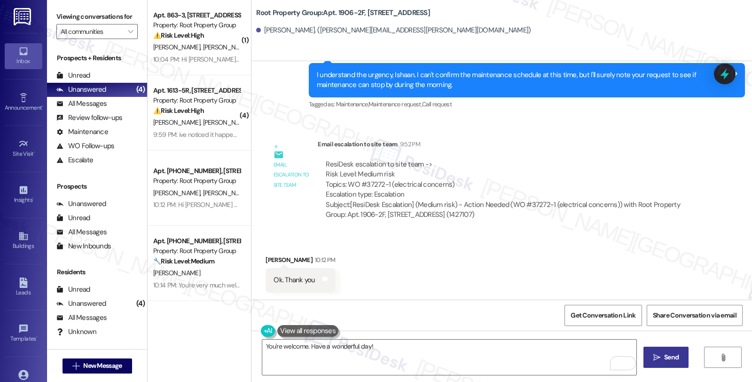
click at [658, 360] on icon "" at bounding box center [656, 357] width 7 height 8
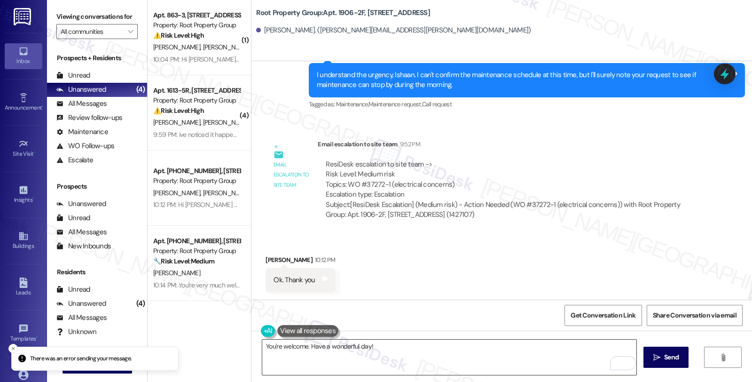
scroll to position [881, 0]
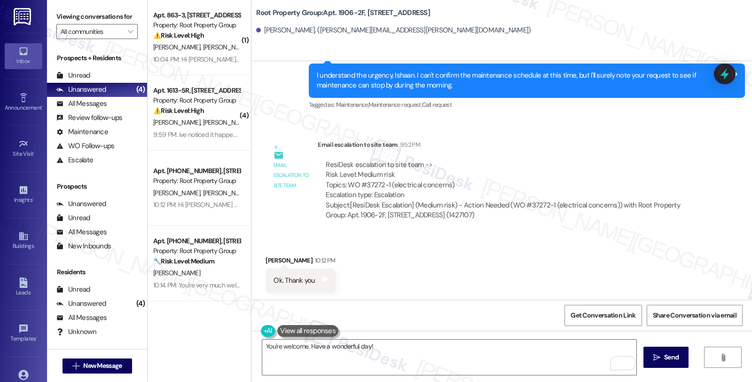
click at [584, 152] on div "Email escalation to site team 9:52 PM" at bounding box center [510, 146] width 384 height 13
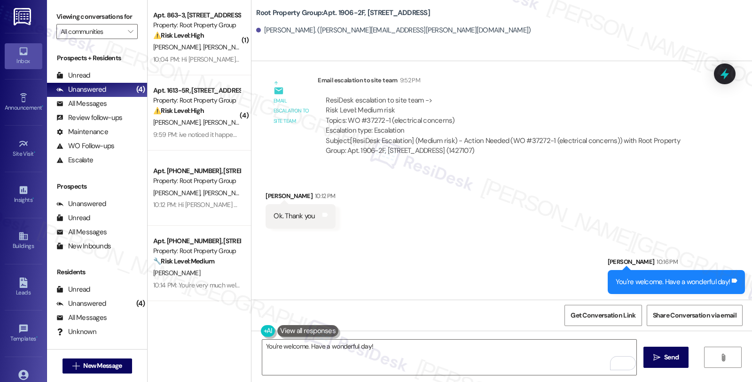
scroll to position [947, 0]
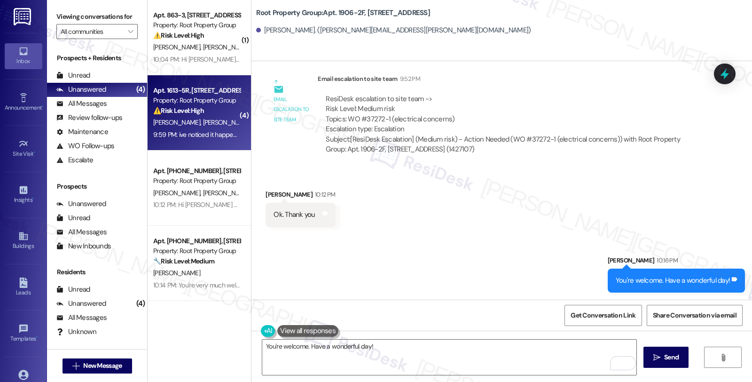
click at [201, 95] on div "Property: Root Property Group" at bounding box center [196, 100] width 87 height 10
type textarea "Fetching suggested responses. Please feel free to read through the conversation…"
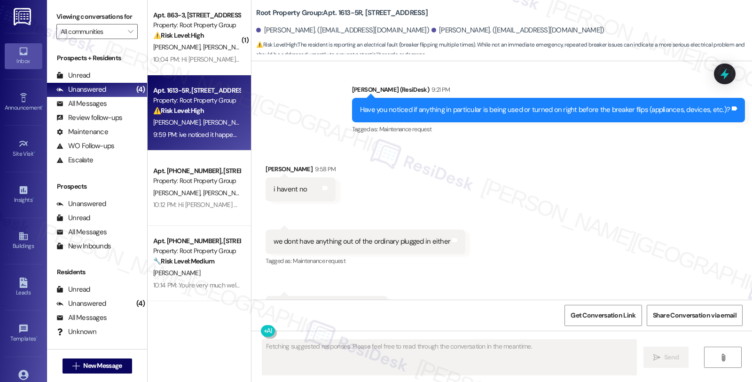
scroll to position [4966, 0]
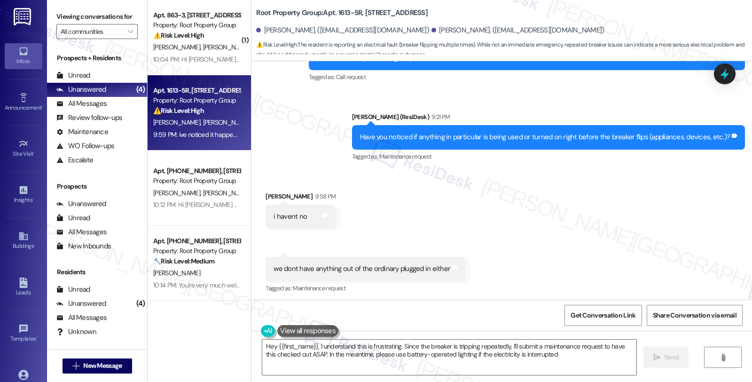
type textarea "Hey {{first_name}}, I understand this is frustrating. Since the breaker is trip…"
drag, startPoint x: 390, startPoint y: 29, endPoint x: 418, endPoint y: 31, distance: 27.9
click at [431, 31] on div "Jack Parnello. (jackparnello@gmail.com)" at bounding box center [517, 30] width 173 height 10
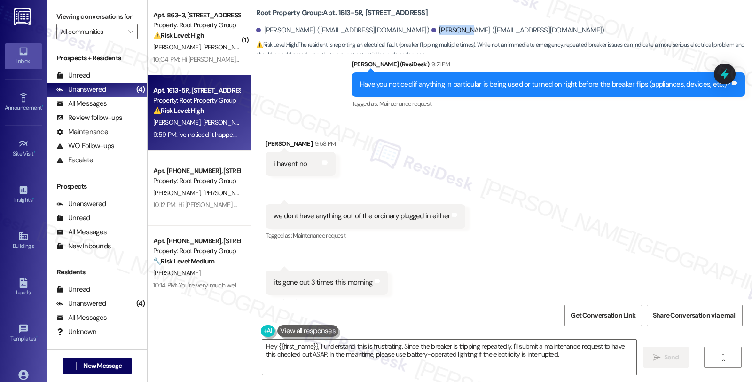
scroll to position [5070, 0]
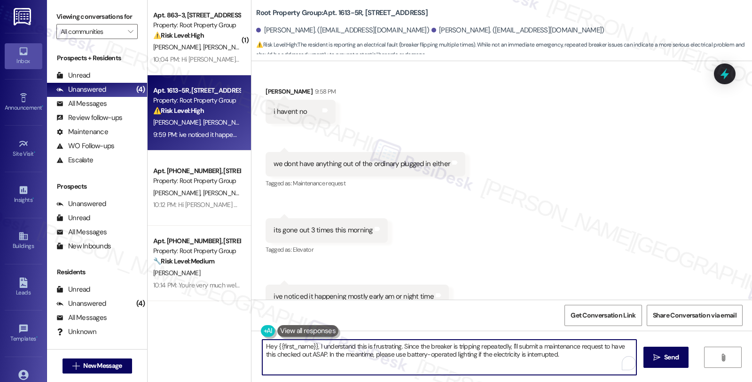
drag, startPoint x: 571, startPoint y: 354, endPoint x: 260, endPoint y: 347, distance: 311.1
click at [262, 347] on textarea "Hey {{first_name}}, I understand this is frustrating. Since the breaker is trip…" at bounding box center [449, 356] width 374 height 35
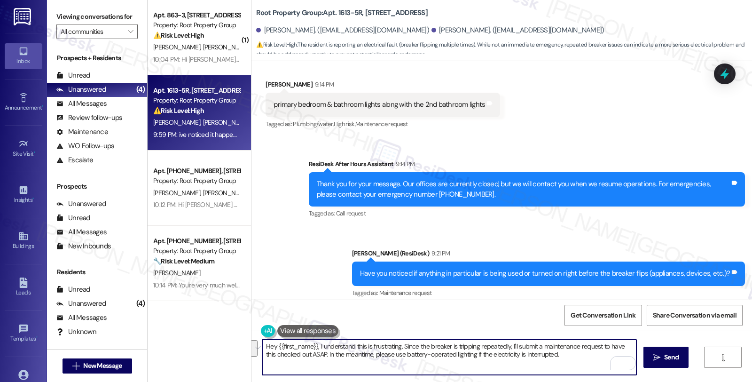
scroll to position [4809, 0]
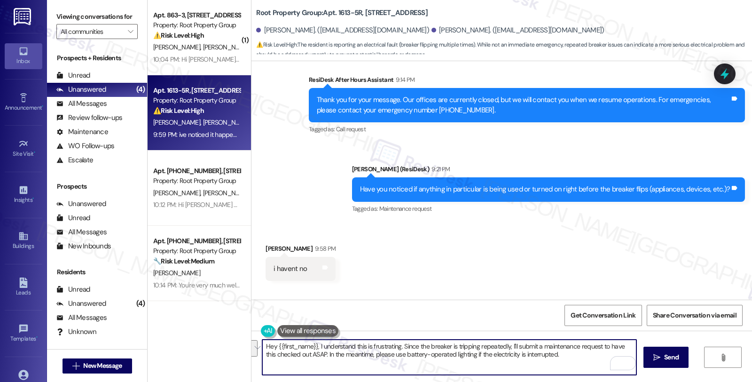
scroll to position [5070, 0]
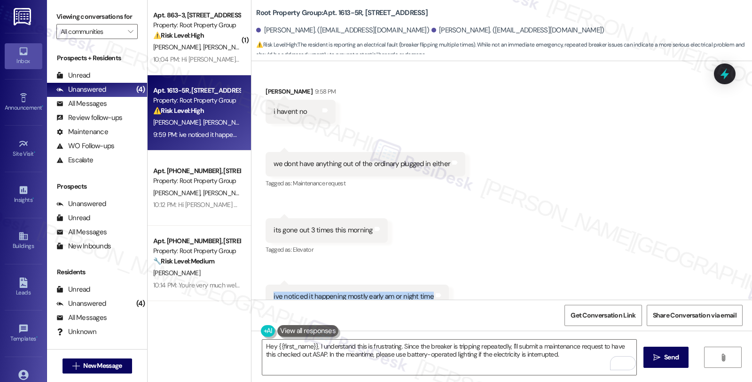
drag, startPoint x: 264, startPoint y: 266, endPoint x: 423, endPoint y: 271, distance: 159.8
click at [423, 284] on div "ive noticed it happening mostly early am or night time Tags and notes" at bounding box center [356, 296] width 183 height 24
copy div "ive noticed it happening mostly early am or night time"
click at [491, 208] on div "Received via SMS Jack Parnello 9:58 PM i havent no Tags and notes Received via …" at bounding box center [501, 197] width 500 height 264
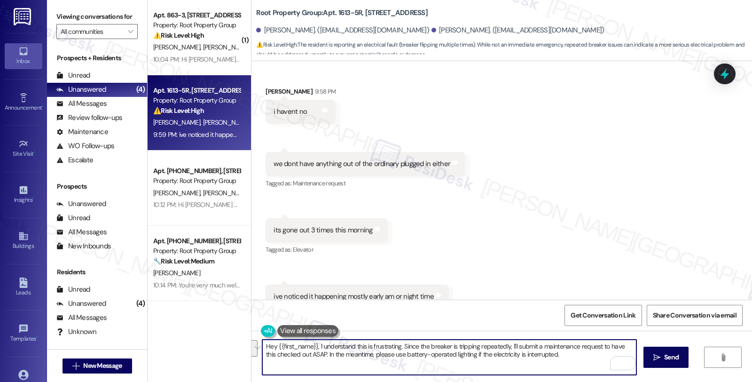
drag, startPoint x: 543, startPoint y: 355, endPoint x: 256, endPoint y: 338, distance: 287.1
click at [256, 338] on div "Hey {{first_name}}, I understand this is frustrating. Since the breaker is trip…" at bounding box center [501, 365] width 500 height 70
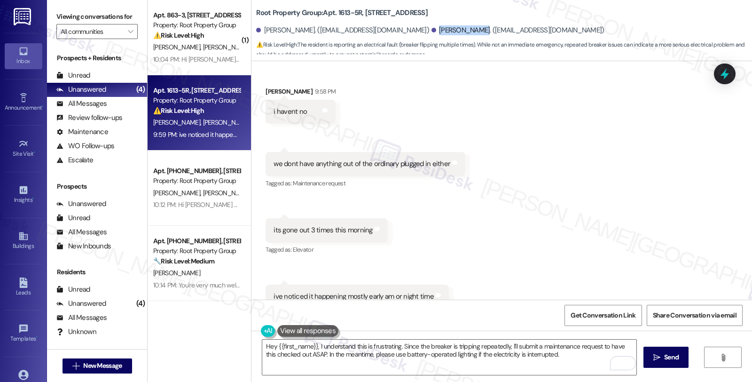
drag, startPoint x: 390, startPoint y: 29, endPoint x: 427, endPoint y: 33, distance: 36.9
click at [431, 33] on div "Jack Parnello. (jackparnello@gmail.com)" at bounding box center [517, 30] width 173 height 10
copy div "Jack Parnello"
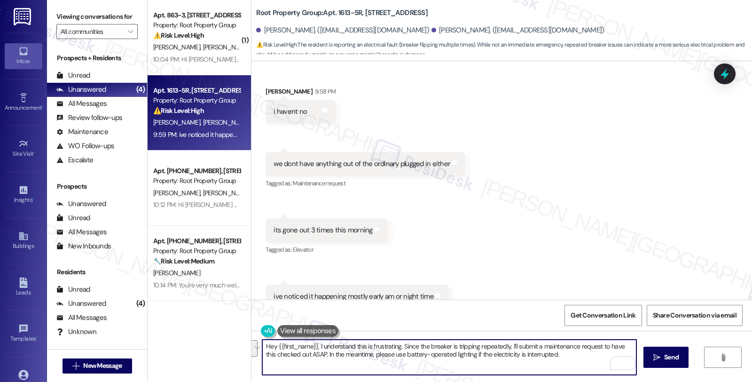
drag, startPoint x: 309, startPoint y: 345, endPoint x: 586, endPoint y: 353, distance: 277.3
click at [586, 353] on textarea "Hey {{first_name}}, I understand this is frustrating. Since the breaker is trip…" at bounding box center [449, 356] width 374 height 35
paste textarea "> AppFolio needs residents to submit work orders directly so maintenance gets n…"
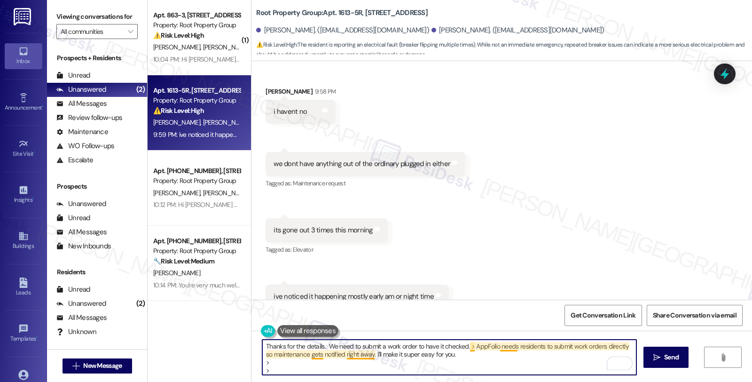
click at [465, 344] on textarea "Thanks for the details. We need to submit a work order to have it checked. > Ap…" at bounding box center [449, 356] width 374 height 35
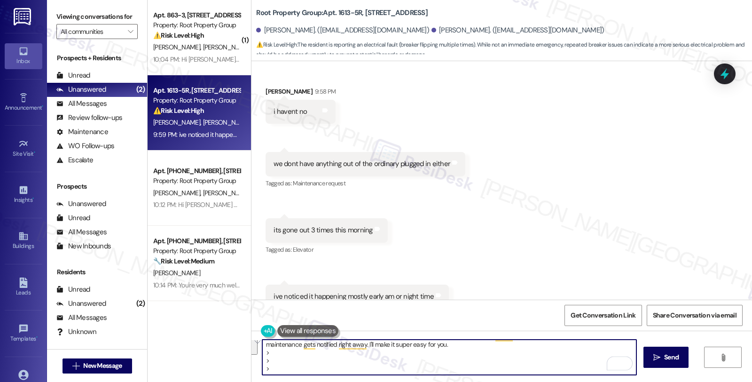
drag, startPoint x: 486, startPoint y: 358, endPoint x: 490, endPoint y: 406, distance: 48.1
click at [490, 381] on html "Inbox Go to Inbox Announcement • Send A Text Announcement Site Visit • Go to Si…" at bounding box center [376, 191] width 752 height 382
click at [486, 356] on textarea "Thanks for the details. We need to submit a work order to have it checked. AppF…" at bounding box center [449, 356] width 374 height 35
paste textarea "I'll text you exactly what to copy/paste and where to click. Sound good?"
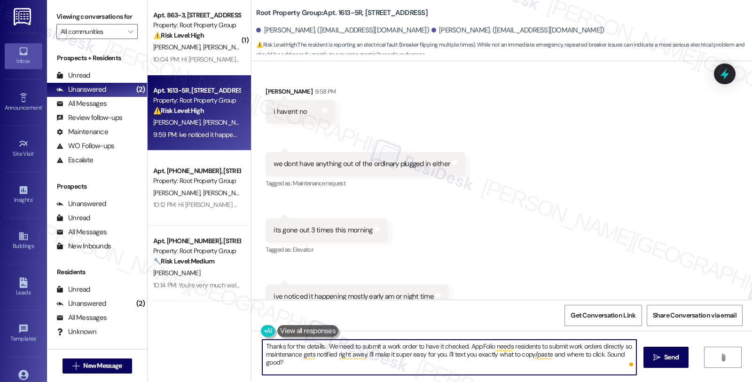
click at [551, 356] on textarea "Thanks for the details. We need to submit a work order to have it checked. AppF…" at bounding box center [449, 356] width 374 height 35
type textarea "Thanks for the details. We need to submit a work order to have it checked. AppF…"
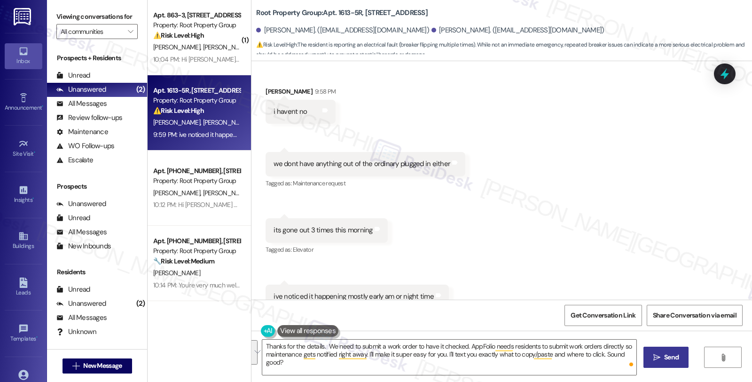
click at [666, 359] on span "Send" at bounding box center [671, 357] width 15 height 10
click at [621, 194] on div "Received via SMS Jack Parnello 9:58 PM i havent no Tags and notes Received via …" at bounding box center [501, 197] width 500 height 264
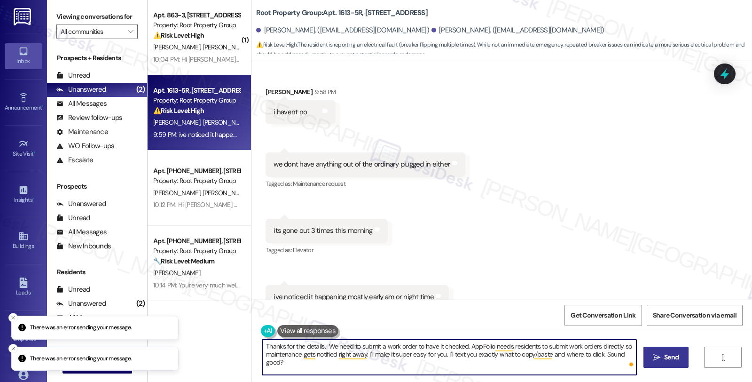
click at [304, 346] on textarea "Thanks for the details. We need to submit a work order to have it checked. AppF…" at bounding box center [449, 356] width 374 height 35
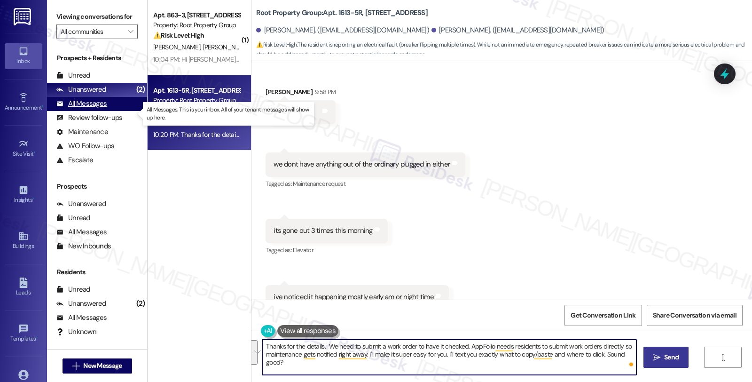
click at [105, 109] on div "All Messages" at bounding box center [81, 104] width 50 height 10
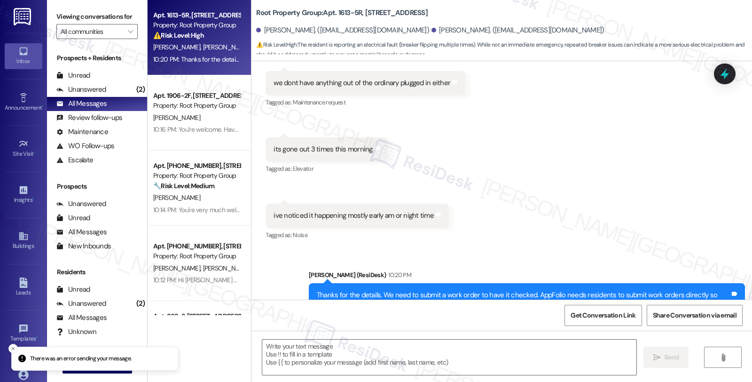
type textarea "Fetching suggested responses. Please feel free to read through the conversation…"
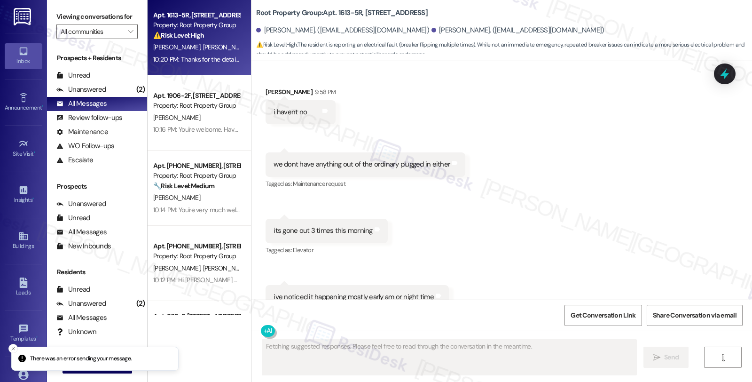
scroll to position [5160, 0]
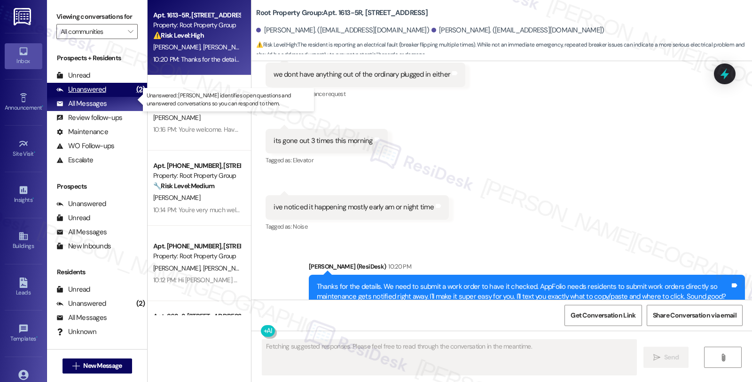
click at [94, 94] on div "Unanswered" at bounding box center [81, 90] width 50 height 10
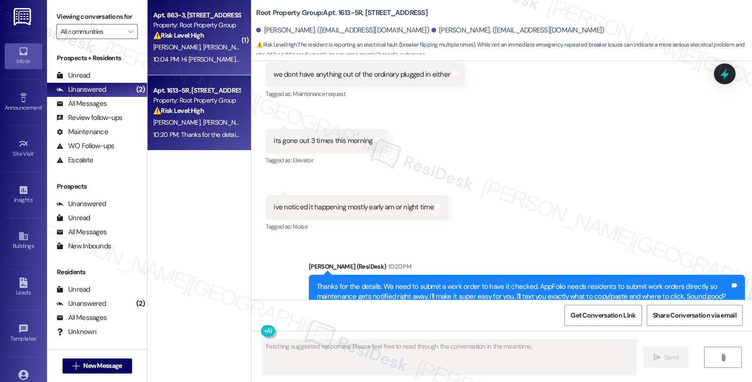
click at [178, 40] on div "Apt. 863-3, 863 W. Lill Ave. Property: Root Property Group ⚠️ Risk Level: High …" at bounding box center [196, 25] width 89 height 32
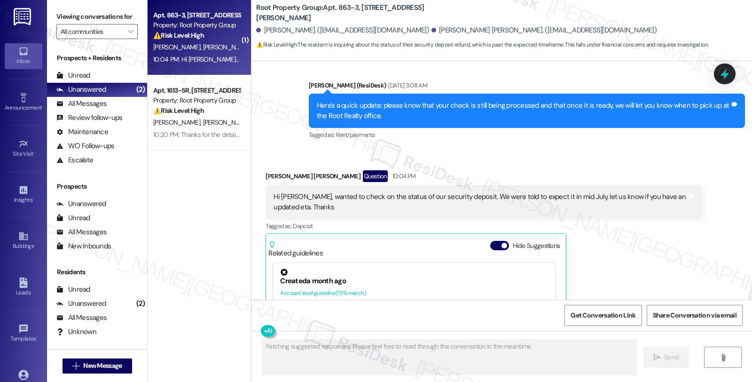
scroll to position [1626, 0]
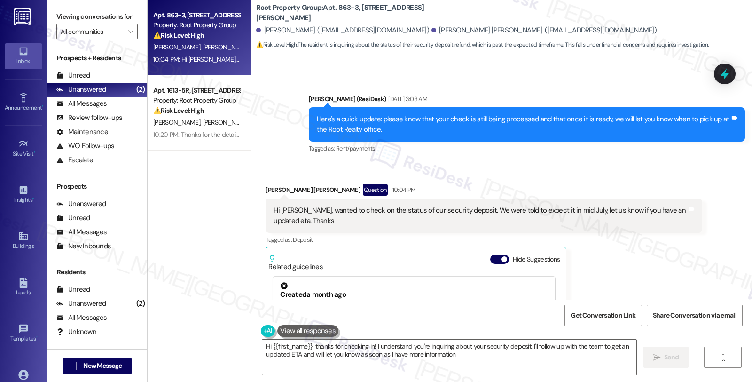
type textarea "Hi {{first_name}}, thanks for checking in! I understand you're inquiring about …"
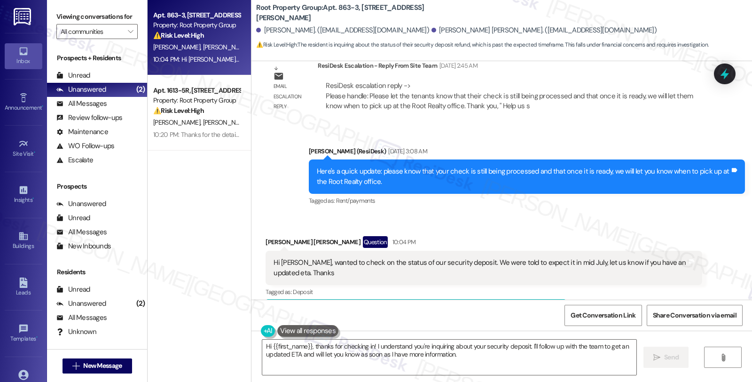
scroll to position [1731, 0]
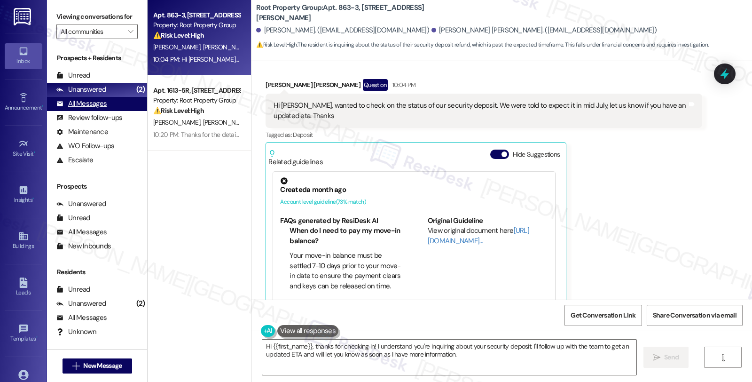
click at [105, 109] on div "All Messages" at bounding box center [81, 104] width 50 height 10
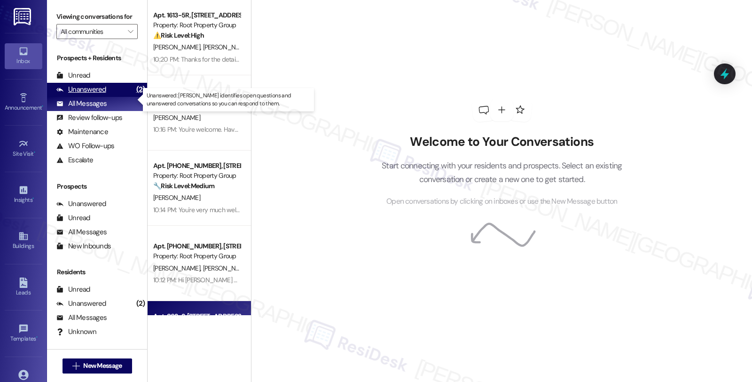
click at [105, 97] on div "Unanswered (2)" at bounding box center [97, 90] width 100 height 14
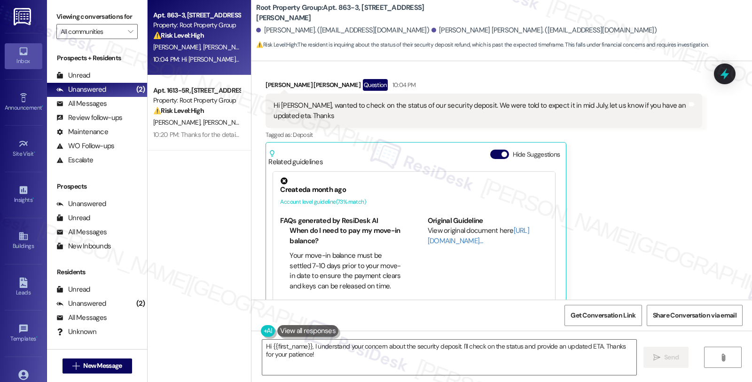
click at [639, 161] on div "John Parker Voss Question 10:04 PM Hi Sarah, wanted to check on the status of o…" at bounding box center [483, 200] width 436 height 243
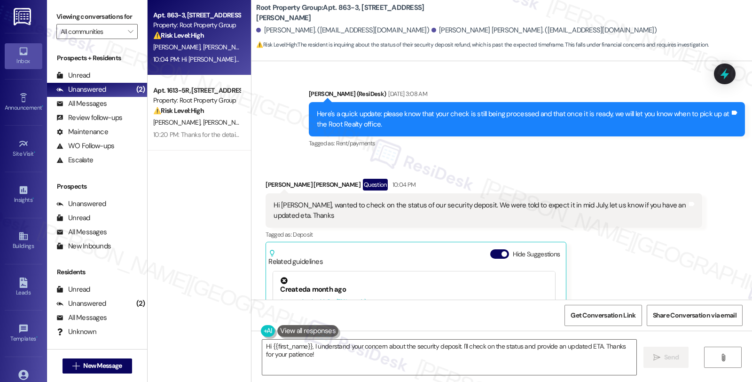
scroll to position [1627, 0]
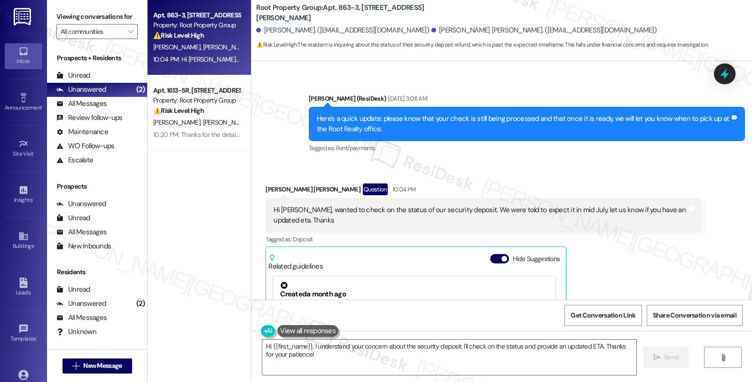
click at [265, 183] on div "John Parker Voss Question 10:04 PM" at bounding box center [483, 190] width 436 height 15
copy div "John"
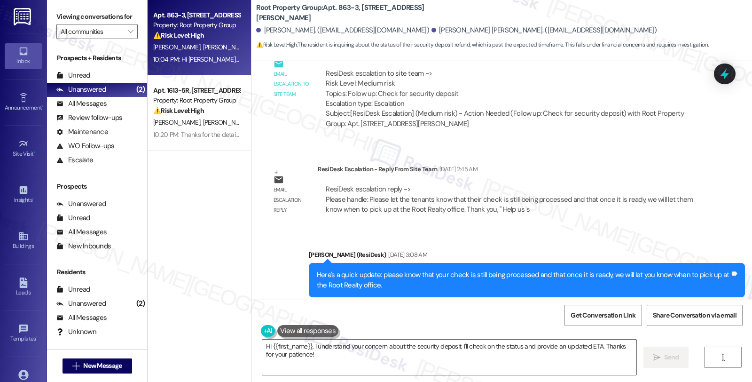
scroll to position [1470, 0]
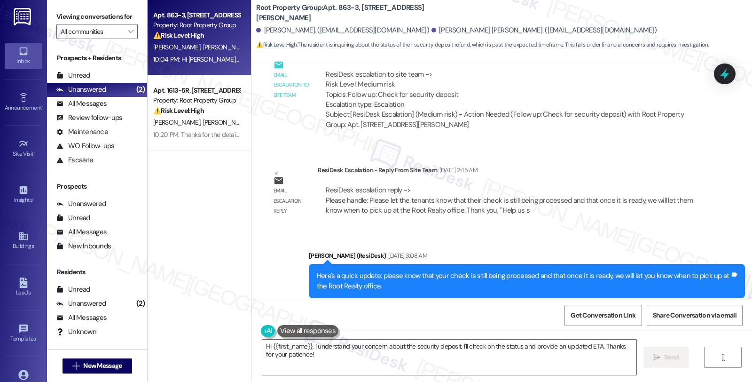
click at [259, 30] on div "John Thompson. (johncthompson9@gmail.com)" at bounding box center [342, 30] width 173 height 10
copy div "John"
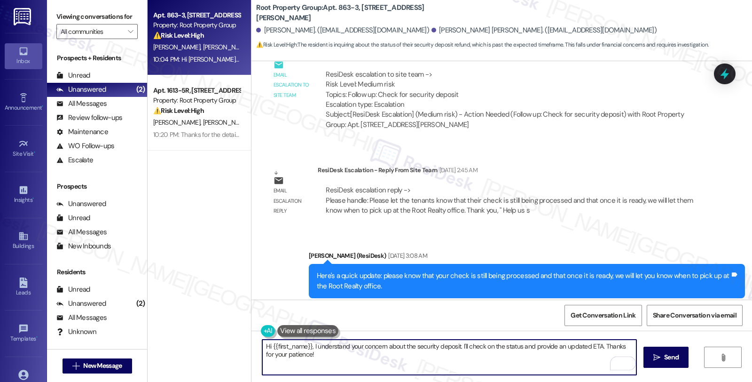
click at [275, 349] on textarea "Hi {{first_name}}, I understand your concern about the security deposit. I'll c…" at bounding box center [449, 356] width 374 height 35
click at [265, 343] on textarea "Hi {{first_name}}, I understand your concern about the security deposit. I'll c…" at bounding box center [449, 356] width 374 height 35
paste textarea "John"
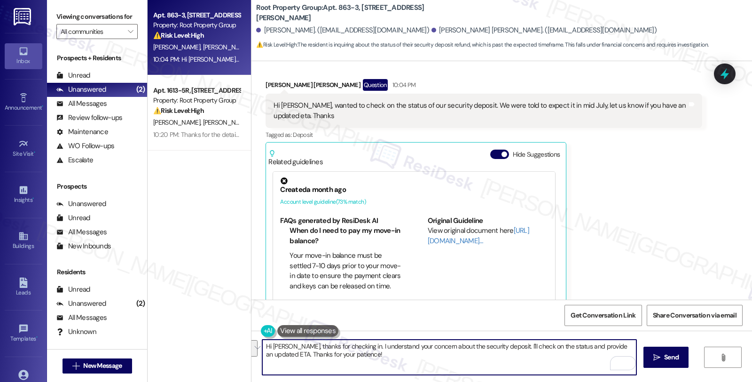
drag, startPoint x: 566, startPoint y: 346, endPoint x: 570, endPoint y: 359, distance: 14.4
click at [570, 359] on textarea "Hi John, thanks for checking in. I understand your concern about the security d…" at bounding box center [449, 356] width 374 height 35
click at [617, 342] on textarea "Hi John, thanks for checking in. I understand your concern about the security d…" at bounding box center [449, 356] width 374 height 35
click at [533, 365] on textarea "Hi John, thanks for checking in. I understand your concern about the security d…" at bounding box center [449, 356] width 374 height 35
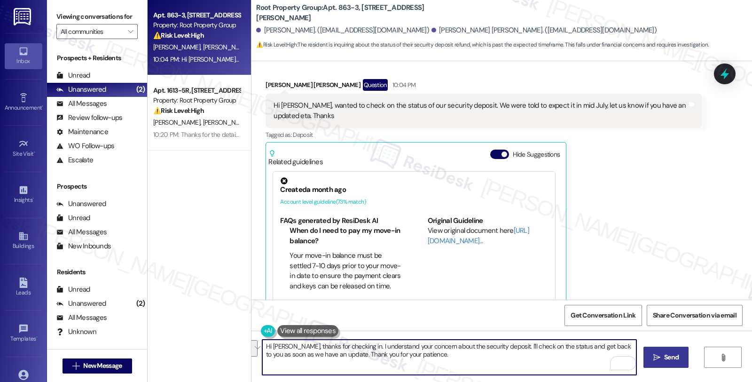
type textarea "Hi John, thanks for checking in. I understand your concern about the security d…"
click at [674, 351] on button " Send" at bounding box center [666, 356] width 46 height 21
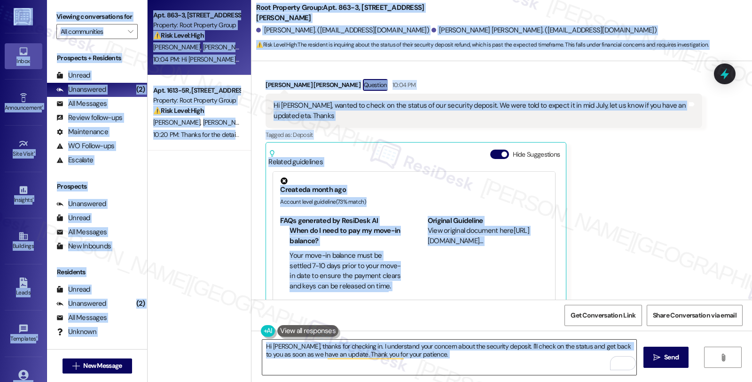
click at [477, 356] on textarea "Hi John, thanks for checking in. I understand your concern about the security d…" at bounding box center [449, 356] width 374 height 35
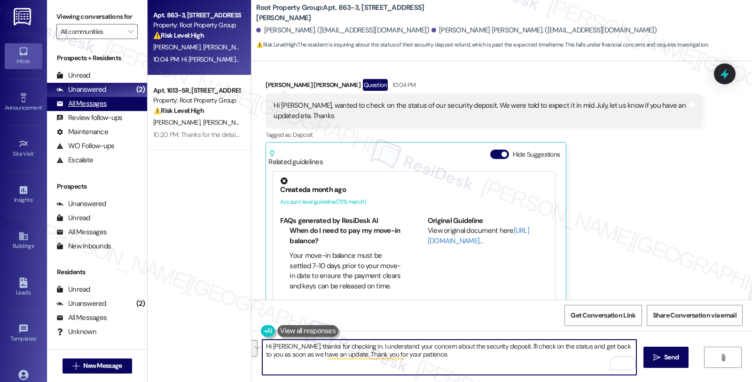
click at [114, 110] on div "All Messages (undefined)" at bounding box center [97, 104] width 100 height 14
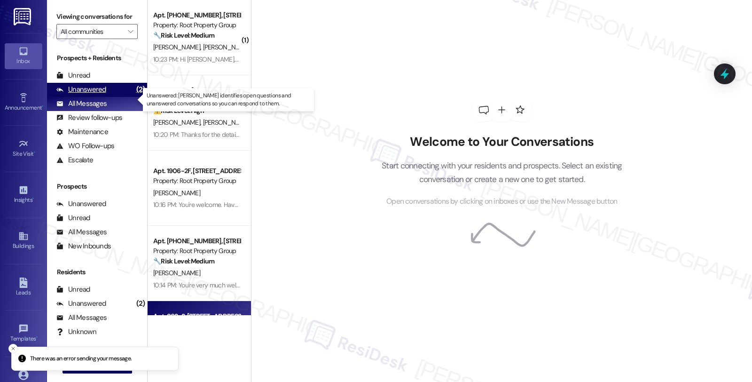
click at [109, 97] on div "Unanswered (2)" at bounding box center [97, 90] width 100 height 14
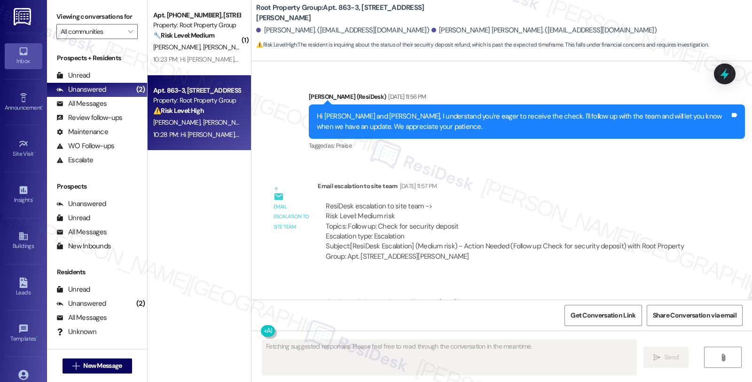
scroll to position [1336, 0]
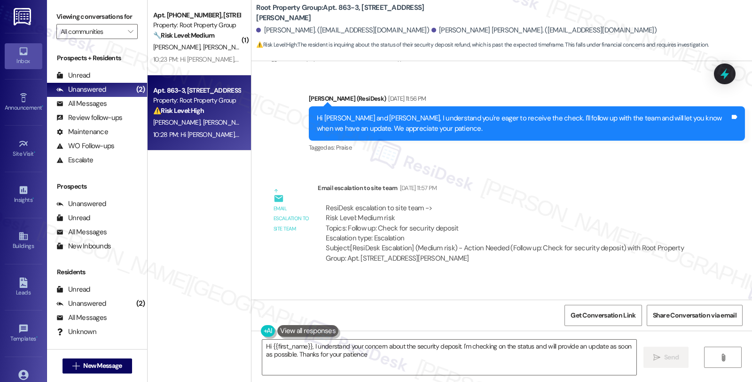
type textarea "Hi {{first_name}}, I understand your concern about the security deposit. I'm ch…"
drag, startPoint x: 339, startPoint y: 196, endPoint x: 459, endPoint y: 198, distance: 119.8
click at [459, 203] on div "ResiDesk escalation to site team -> Risk Level: Medium risk Topics: Follow up: …" at bounding box center [510, 223] width 368 height 40
drag, startPoint x: 346, startPoint y: 198, endPoint x: 426, endPoint y: 198, distance: 79.4
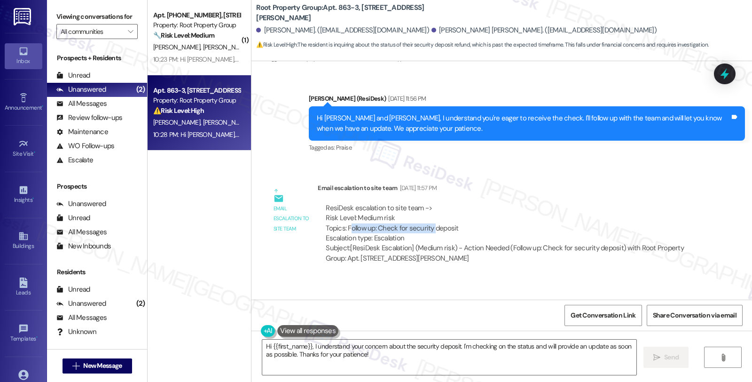
click at [426, 203] on div "ResiDesk escalation to site team -> Risk Level: Medium risk Topics: Follow up: …" at bounding box center [510, 223] width 368 height 40
click at [405, 203] on div "ResiDesk escalation to site team -> Risk Level: Medium risk Topics: Follow up: …" at bounding box center [510, 223] width 368 height 40
drag, startPoint x: 341, startPoint y: 196, endPoint x: 479, endPoint y: 197, distance: 138.6
click at [479, 203] on div "ResiDesk escalation to site team -> Risk Level: Medium risk Topics: Follow up: …" at bounding box center [510, 223] width 368 height 40
copy div "Follow up: Check for security deposit"
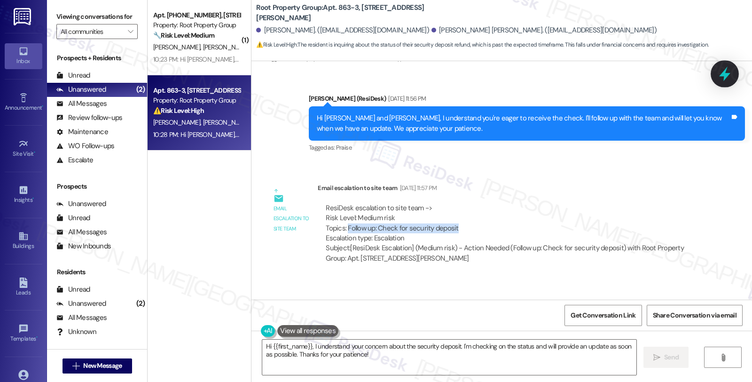
click at [724, 76] on icon at bounding box center [724, 74] width 11 height 15
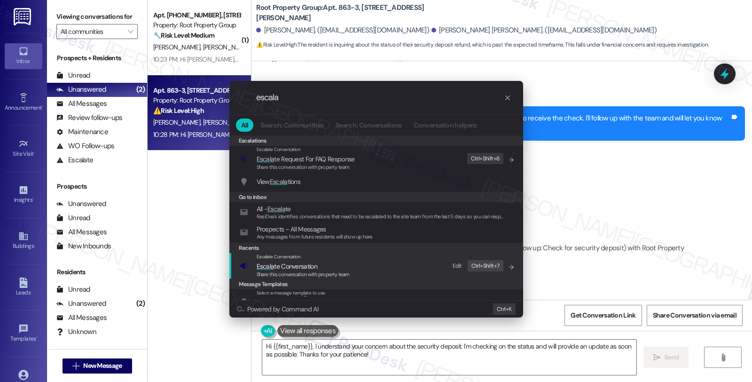
type input "escala"
click at [299, 266] on span "Escala te Conversation" at bounding box center [287, 266] width 61 height 8
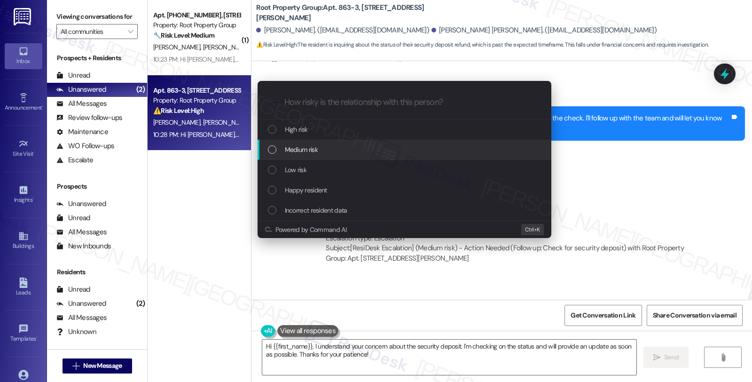
click at [298, 154] on span "Medium risk" at bounding box center [301, 149] width 33 height 10
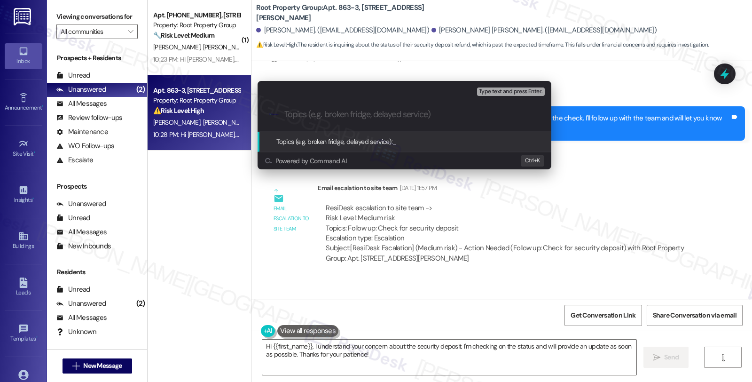
paste input "Follow up: Check for security deposit"
type input "Follow up: Check for security deposit"
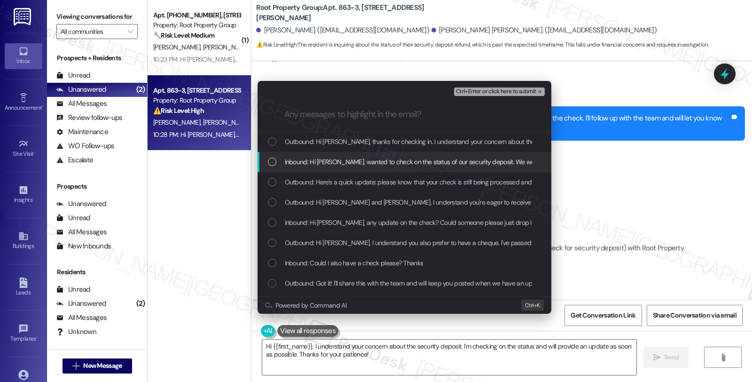
click at [300, 161] on span "Inbound: Hi Sarah, wanted to check on the status of our security deposit. We we…" at bounding box center [515, 161] width 460 height 10
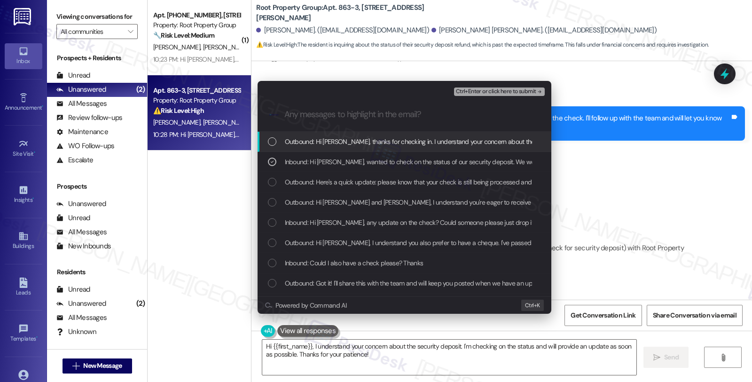
click at [491, 92] on span "Ctrl+Enter or click here to submit" at bounding box center [496, 91] width 80 height 7
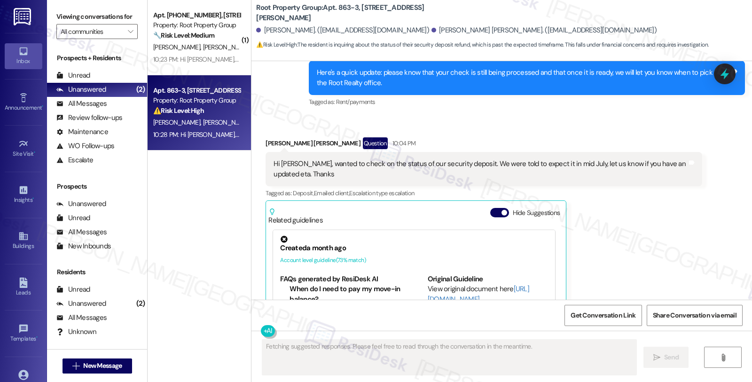
scroll to position [1731, 0]
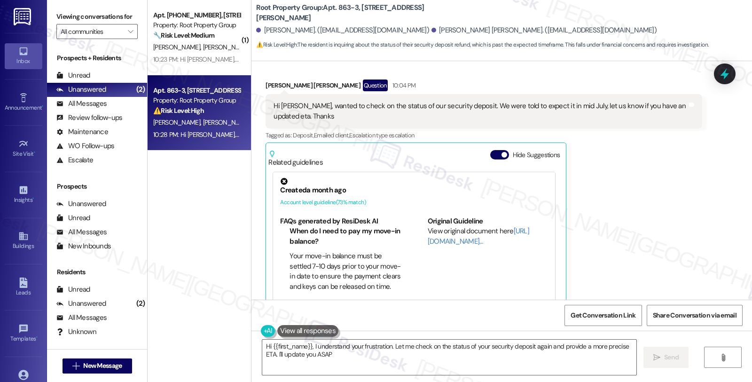
type textarea "Hi {{first_name}}, I understand your frustration. Let me check on the status of…"
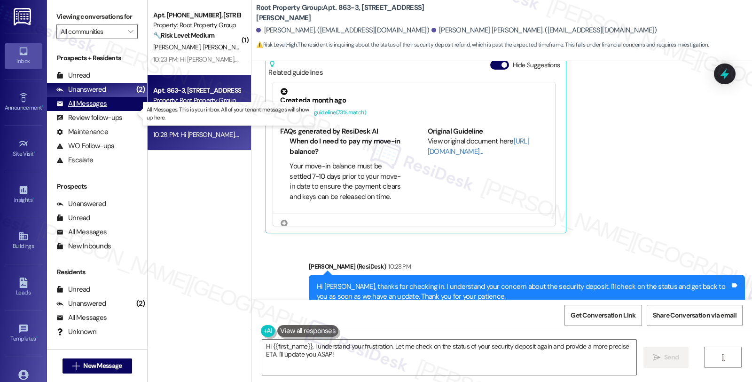
click at [101, 109] on div "All Messages" at bounding box center [81, 104] width 50 height 10
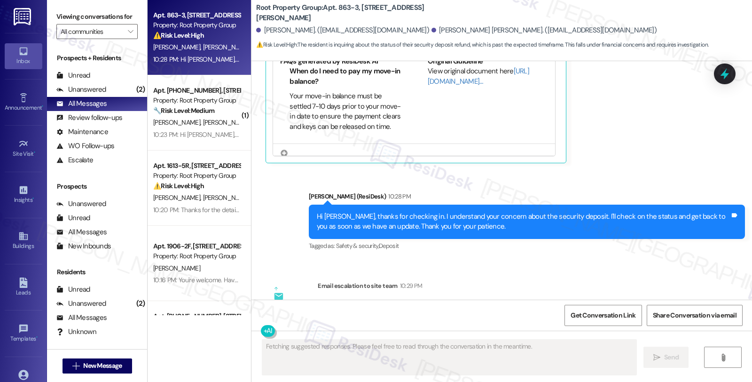
scroll to position [2011, 0]
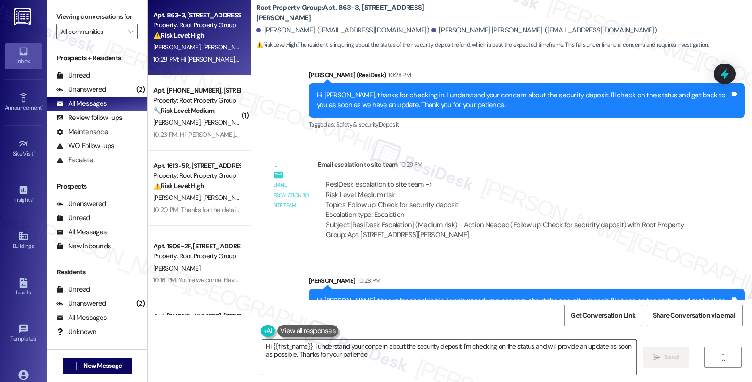
type textarea "Hi {{first_name}}, I understand your concern about the security deposit. I'm ch…"
click at [134, 97] on div "(2)" at bounding box center [141, 89] width 14 height 15
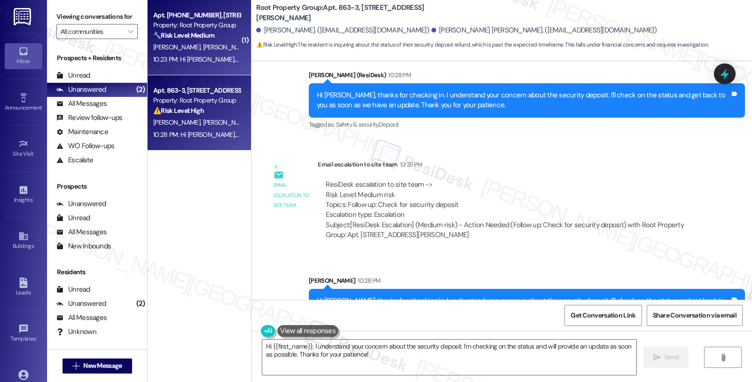
click at [226, 40] on div "🔧 Risk Level: Medium The resident is inquiring about the possibility of opting …" at bounding box center [196, 36] width 87 height 10
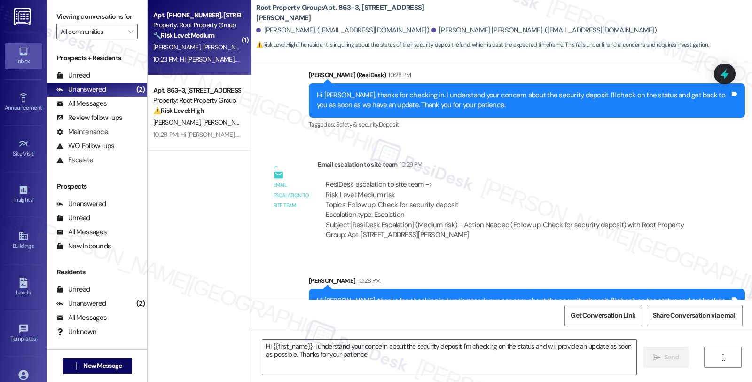
type textarea "Fetching suggested responses. Please feel free to read through the conversation…"
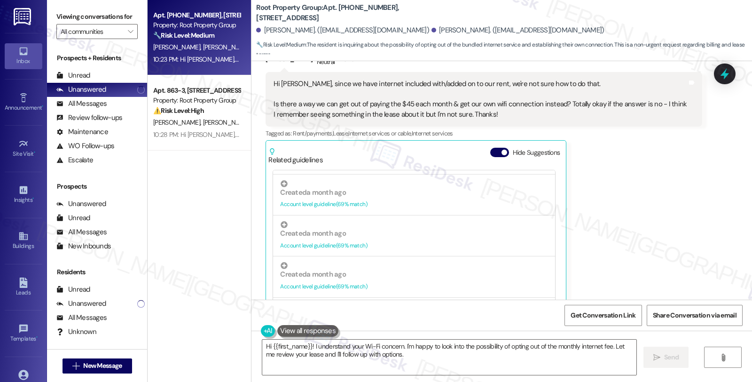
scroll to position [404, 0]
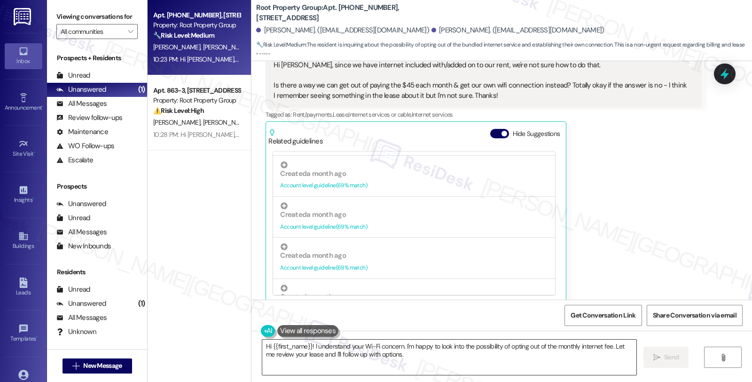
click at [262, 346] on textarea "Hi {{first_name}}! I understand your Wi-Fi concern. I'm happy to look into the …" at bounding box center [449, 356] width 374 height 35
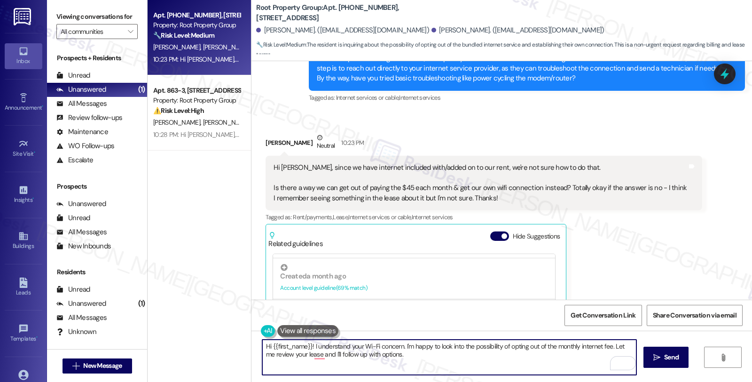
scroll to position [299, 0]
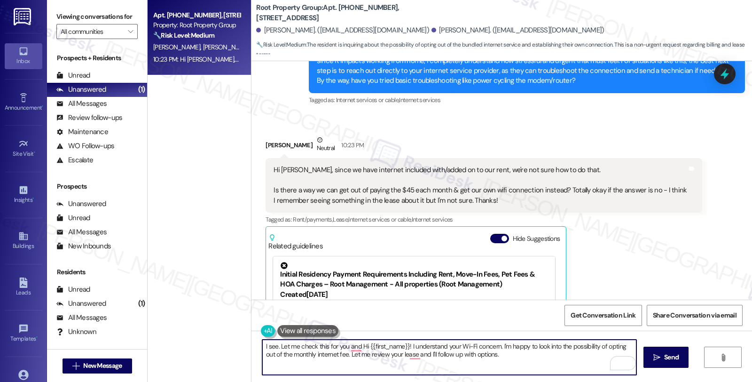
click at [530, 346] on textarea "I see. Let me check this for you and Hi {{first_name}}! I understand your Wi-Fi…" at bounding box center [449, 356] width 374 height 35
drag, startPoint x: 533, startPoint y: 344, endPoint x: 540, endPoint y: 351, distance: 9.6
click at [540, 351] on textarea "I see. Let me check this for you and look into the possibility of opting out of…" at bounding box center [449, 356] width 374 height 35
type textarea "I see. Let me check this for you and look into the possibility of opting out of…"
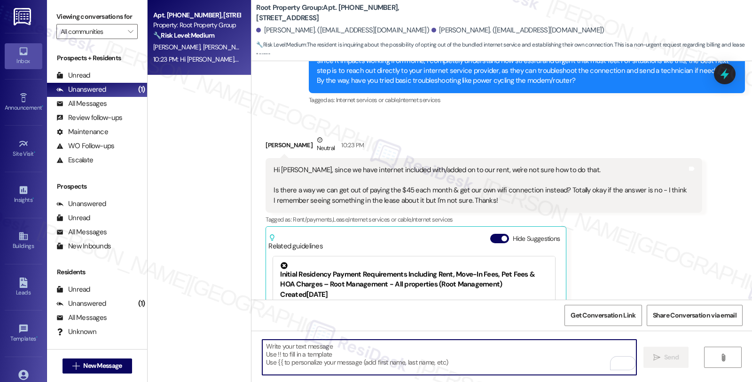
type textarea "Fetching suggested responses. Please feel free to read through the conversation…"
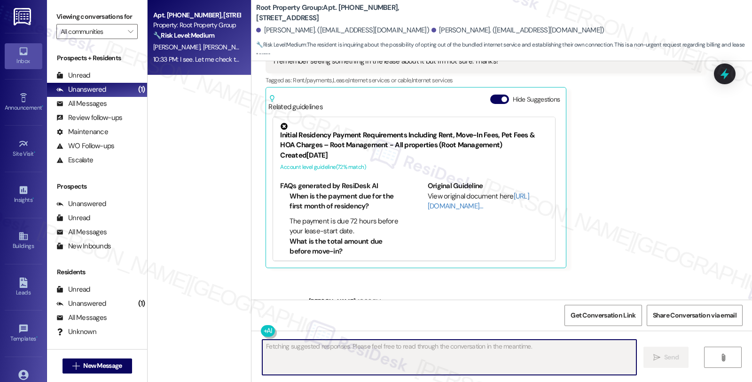
scroll to position [479, 0]
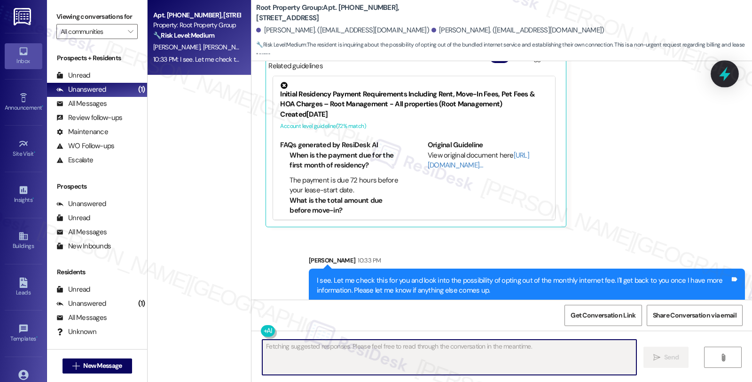
click at [721, 68] on icon at bounding box center [725, 74] width 16 height 16
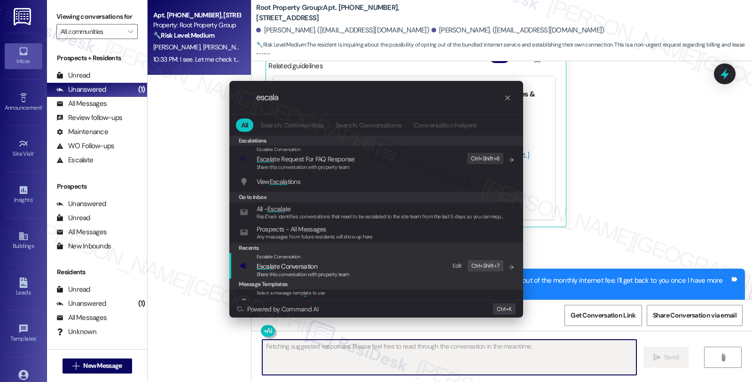
type input "escala"
click at [332, 265] on span "Escala te Conversation" at bounding box center [303, 266] width 93 height 10
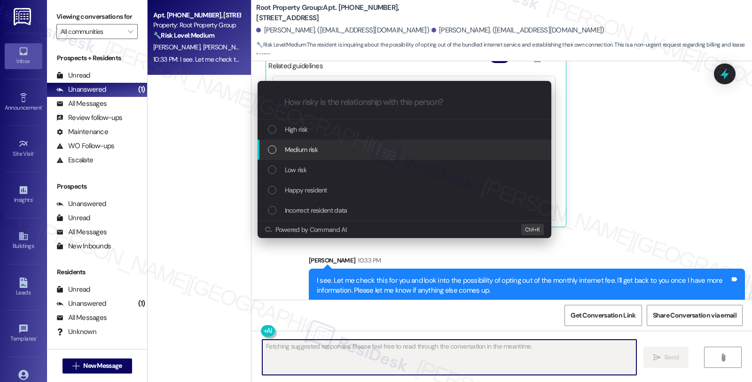
click at [325, 152] on div "Medium risk" at bounding box center [405, 149] width 275 height 10
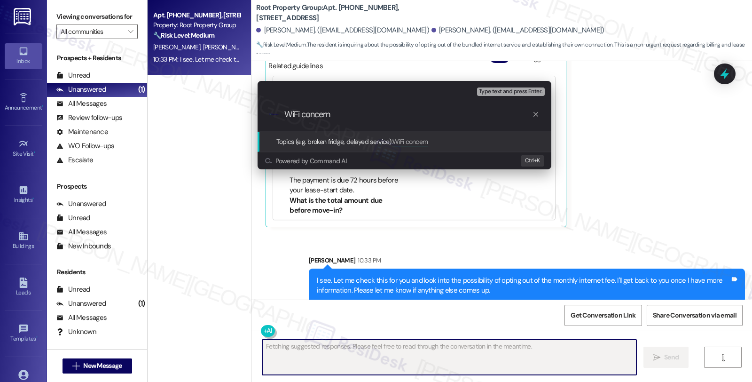
type input "WiFi concerns"
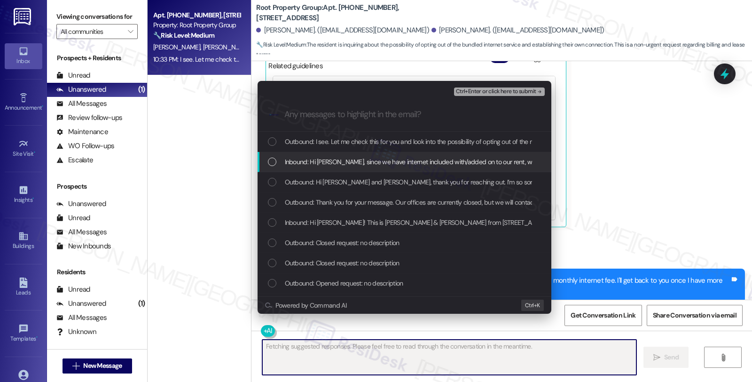
click at [320, 163] on span "Inbound: Hi Sarah, since we have internet included with/added on to our rent, w…" at bounding box center [739, 161] width 909 height 10
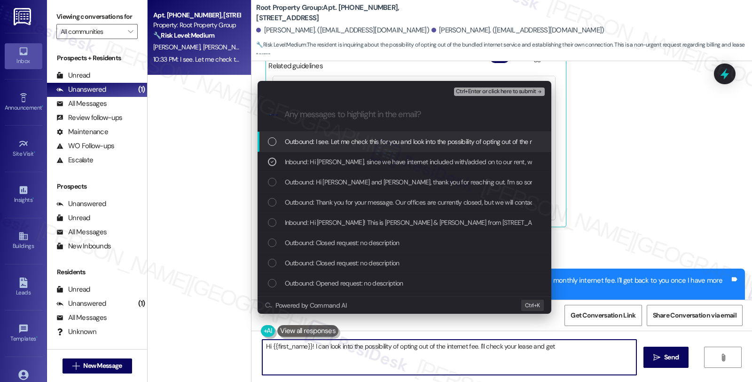
click at [322, 223] on span "Inbound: Hi Sarah! This is Ella & Jake from 5051 N Kenmore, Apt 301. We've been…" at bounding box center [711, 222] width 853 height 10
type textarea "Hi {{first_name}}! I can look into the possibility of opting out of the interne…"
click at [477, 90] on span "Ctrl+Enter or click here to submit" at bounding box center [496, 91] width 80 height 7
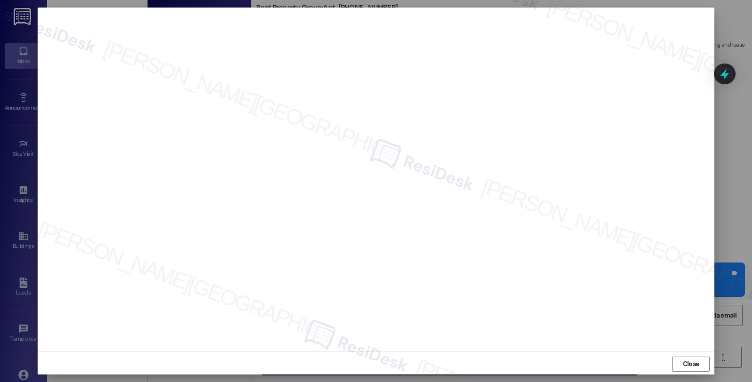
scroll to position [479, 0]
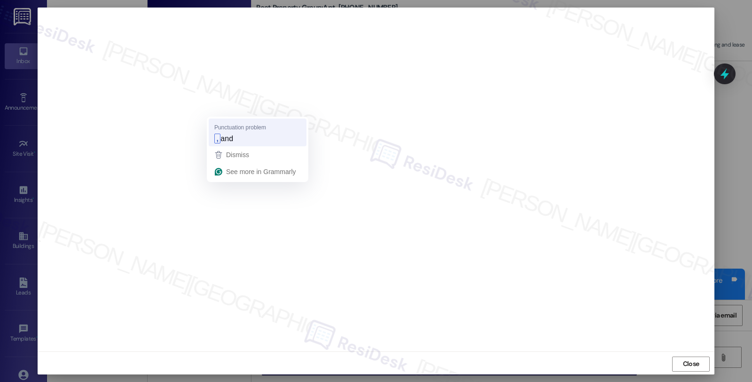
click at [224, 140] on span "and" at bounding box center [226, 138] width 13 height 10
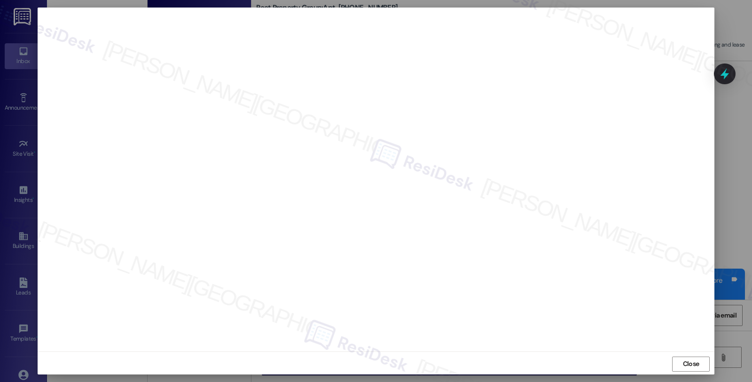
scroll to position [1, 0]
click at [683, 362] on span "Close" at bounding box center [691, 362] width 16 height 10
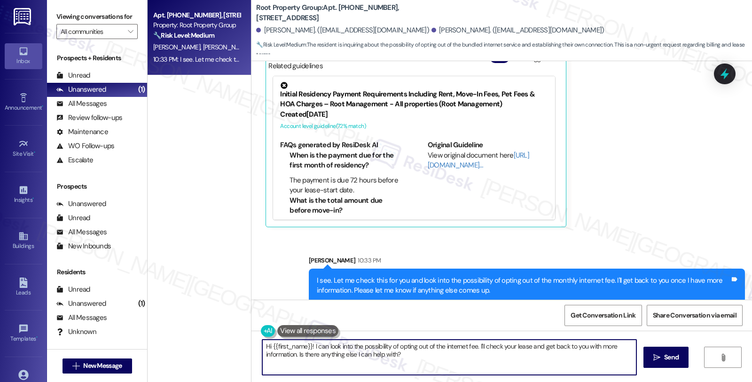
scroll to position [365, 0]
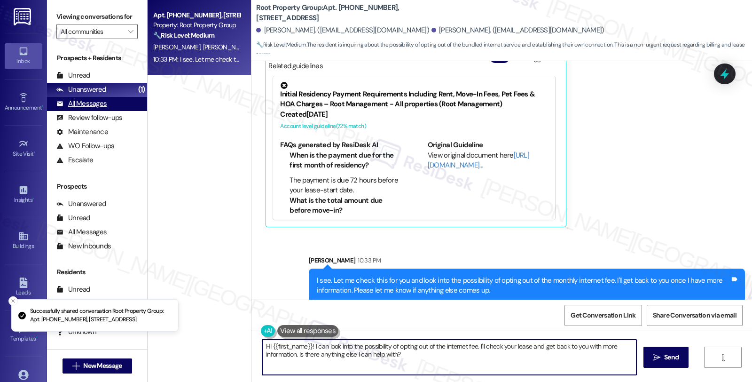
click at [84, 109] on div "All Messages" at bounding box center [81, 104] width 50 height 10
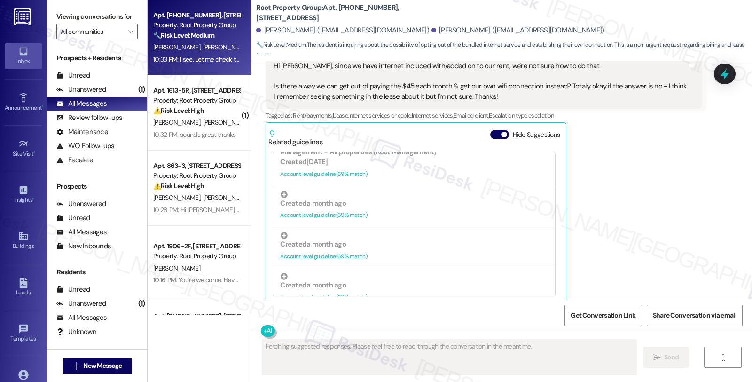
scroll to position [313, 0]
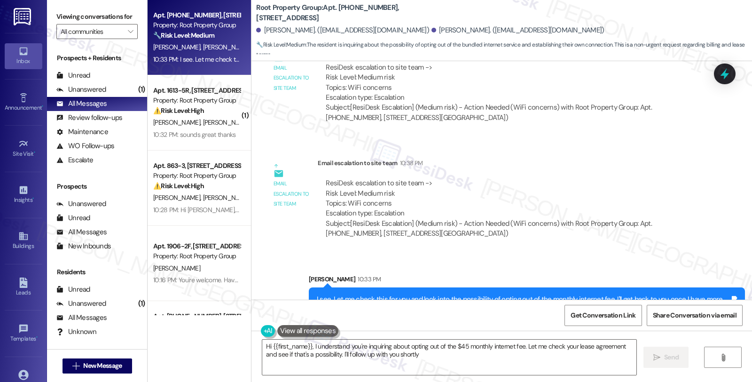
type textarea "Hi {{first_name}}, I understand you're inquiring about opting out of the $45 mo…"
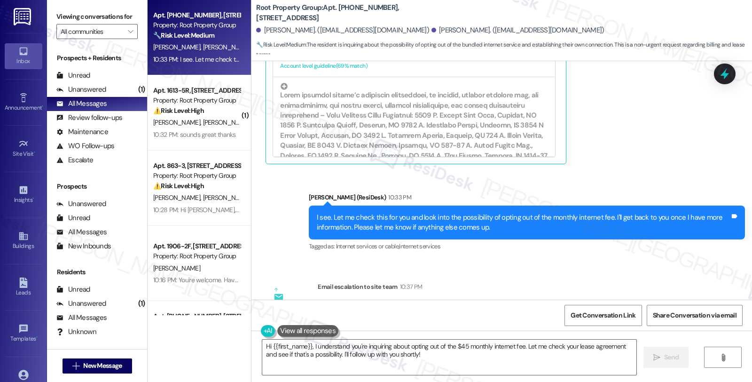
scroll to position [539, 0]
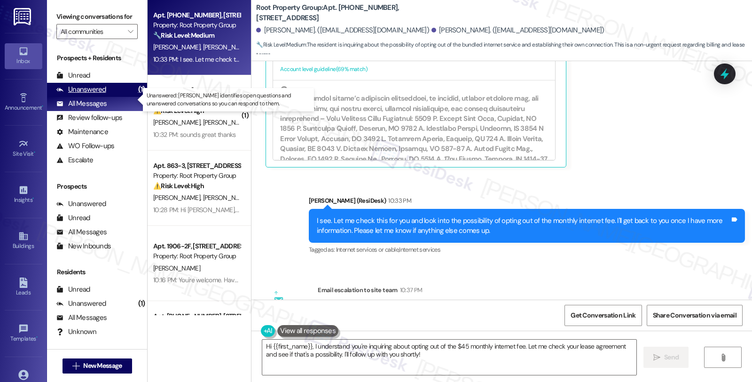
click at [84, 94] on div "Unanswered" at bounding box center [81, 90] width 50 height 10
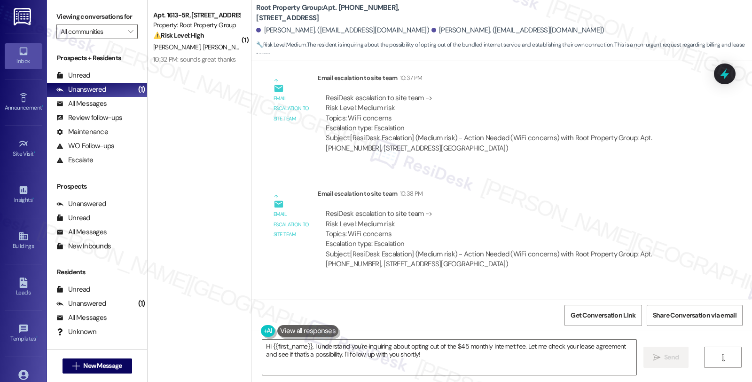
scroll to position [800, 0]
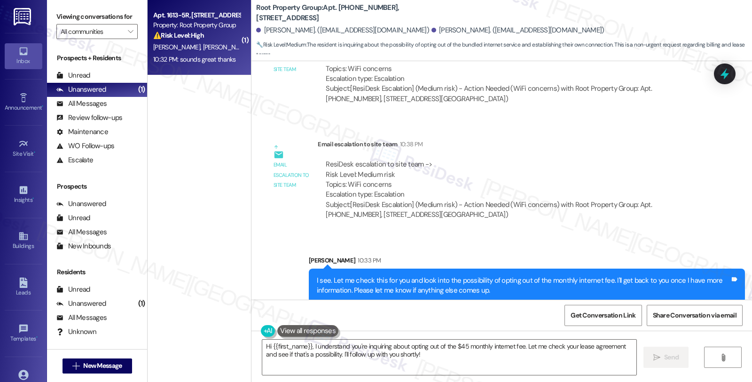
click at [203, 46] on span "[PERSON_NAME]" at bounding box center [226, 47] width 47 height 8
type textarea "Fetching suggested responses. Please feel free to read through the conversation…"
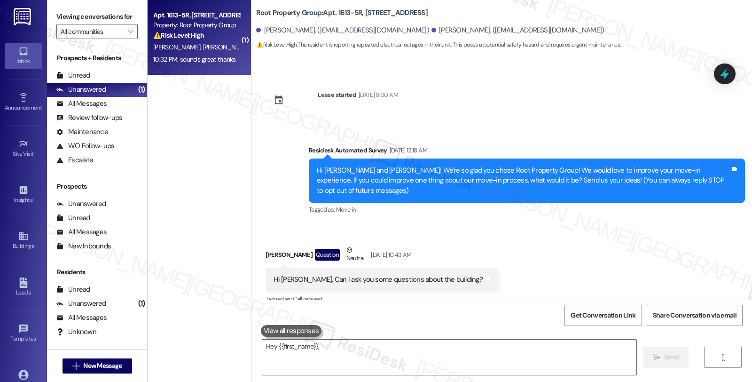
scroll to position [5238, 0]
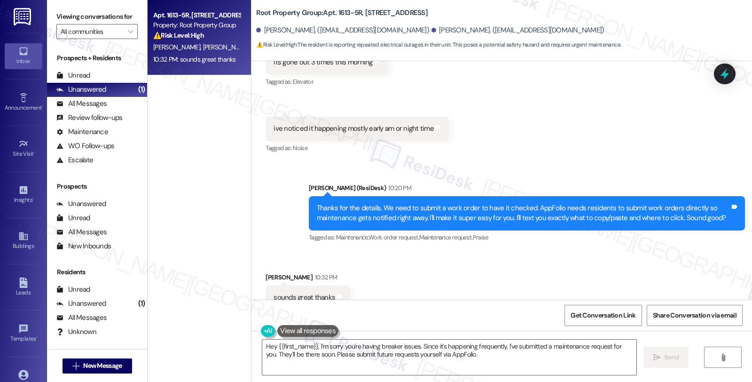
click at [609, 254] on div "Received via SMS Jack Parnello 10:32 PM sounds great thanks Tags and notes Tagg…" at bounding box center [501, 290] width 500 height 79
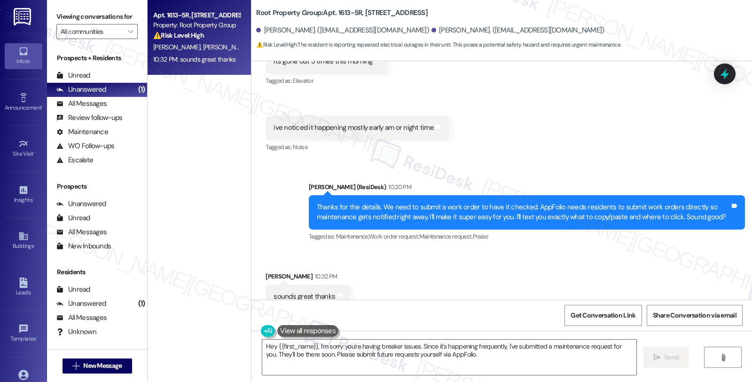
drag, startPoint x: 699, startPoint y: 250, endPoint x: 536, endPoint y: 329, distance: 181.4
click at [699, 250] on div "Received via SMS Jack Parnello 10:32 PM sounds great thanks Tags and notes Tagg…" at bounding box center [501, 289] width 500 height 79
click at [437, 357] on textarea "Hey {{first_name}}, I'm sorry you're having breaker issues. Since it's happenin…" at bounding box center [449, 356] width 374 height 35
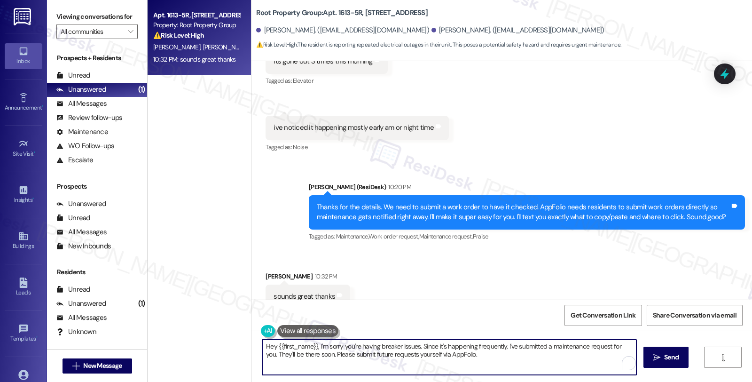
paste textarea "Got it! Kindly log in to the AppFolio portal and click on New Service Request. …"
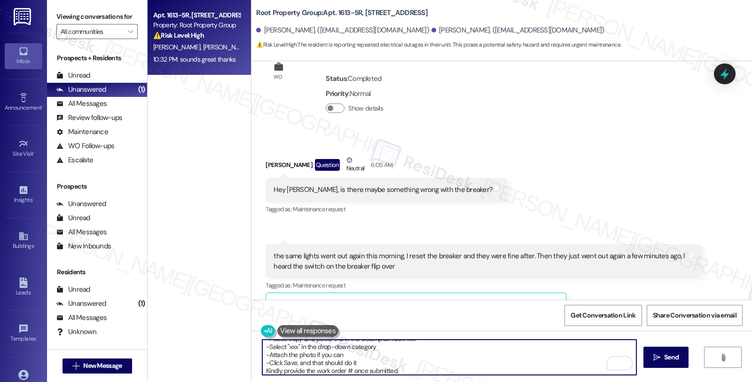
scroll to position [4351, 0]
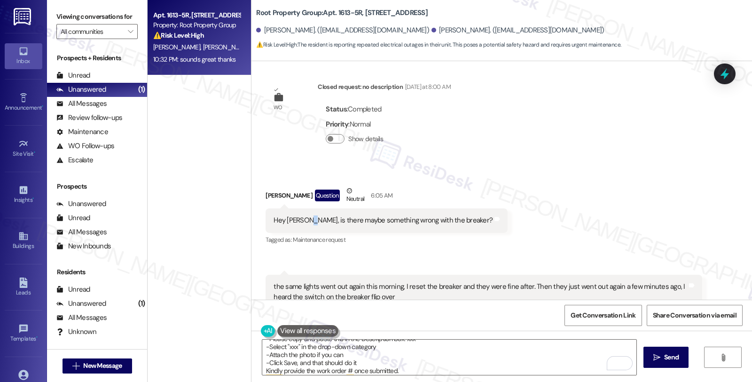
click at [301, 215] on div "Hey Sarah, is there maybe something wrong with the breaker?" at bounding box center [382, 220] width 219 height 10
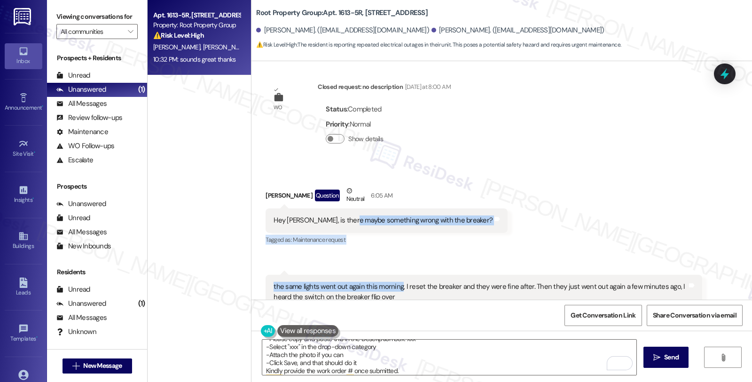
drag, startPoint x: 344, startPoint y: 199, endPoint x: 397, endPoint y: 256, distance: 77.5
click at [395, 255] on div "Received via SMS Jack Parnello Question Neutral 6:05 AM Hey Sarah, is there may…" at bounding box center [501, 300] width 500 height 273
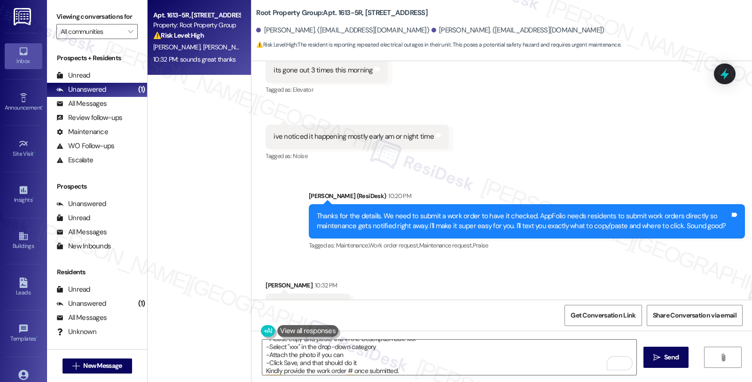
scroll to position [5239, 0]
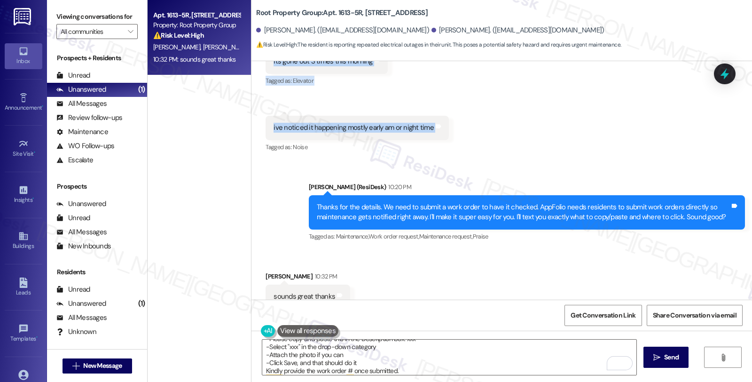
click at [434, 116] on div "ive noticed it happening mostly early am or night time Tags and notes" at bounding box center [356, 128] width 183 height 24
copy div "something wrong with the breaker? Tags and notes Tagged as: Maintenance request…"
click at [405, 365] on textarea "Got it! Kindly log in to the AppFolio portal and click on New Service Request. …" at bounding box center [449, 356] width 374 height 35
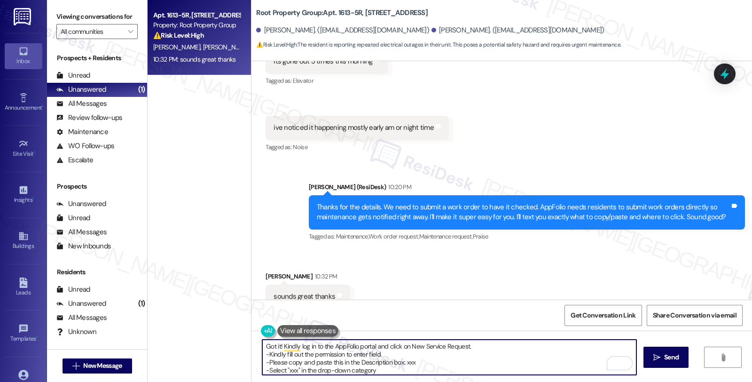
click at [405, 365] on textarea "Got it! Kindly log in to the AppFolio portal and click on New Service Request. …" at bounding box center [449, 356] width 374 height 35
paste textarea "Breaker in unit appears to be tripping repeatedly, especially during early morn…"
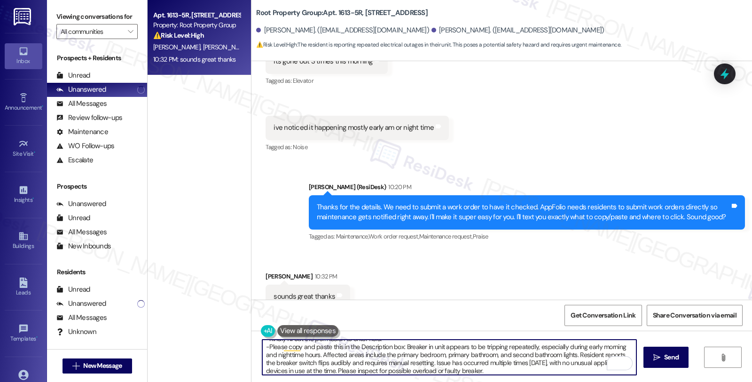
scroll to position [16, 0]
click at [402, 346] on textarea "Got it! Kindly log in to the AppFolio portal and click on New Service Request. …" at bounding box center [449, 356] width 374 height 35
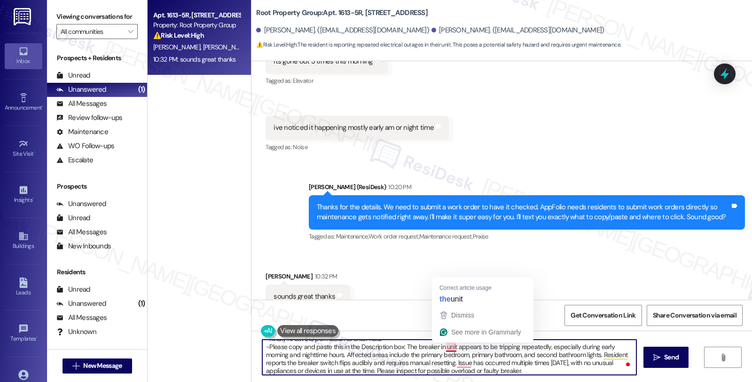
click at [442, 347] on textarea "Got it! Kindly log in to the AppFolio portal and click on New Service Request. …" at bounding box center [449, 356] width 374 height 35
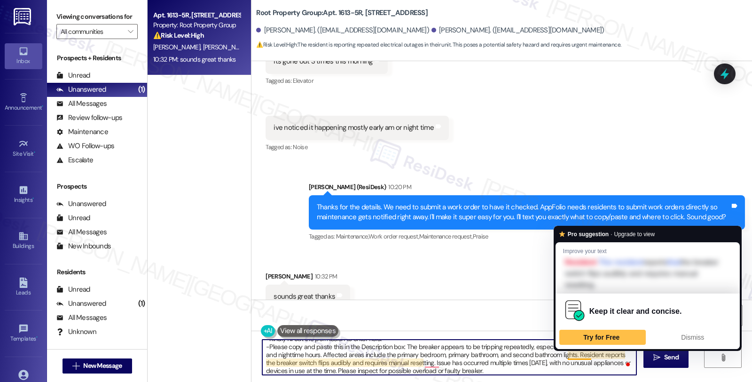
click at [561, 353] on textarea "Got it! Kindly log in to the AppFolio portal and click on New Service Request. …" at bounding box center [449, 356] width 374 height 35
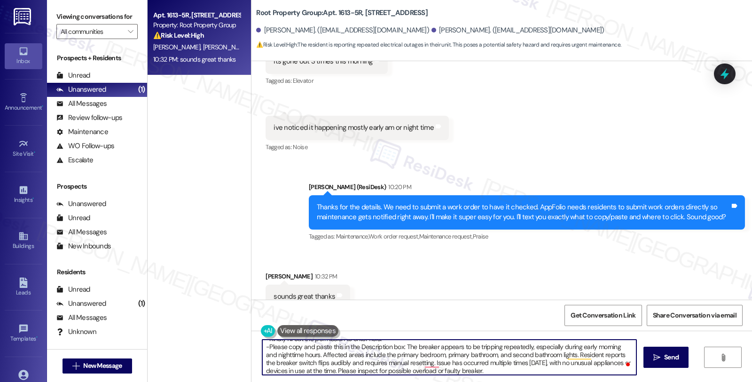
click at [611, 354] on textarea "Got it! Kindly log in to the AppFolio portal and click on New Service Request. …" at bounding box center [449, 356] width 374 height 35
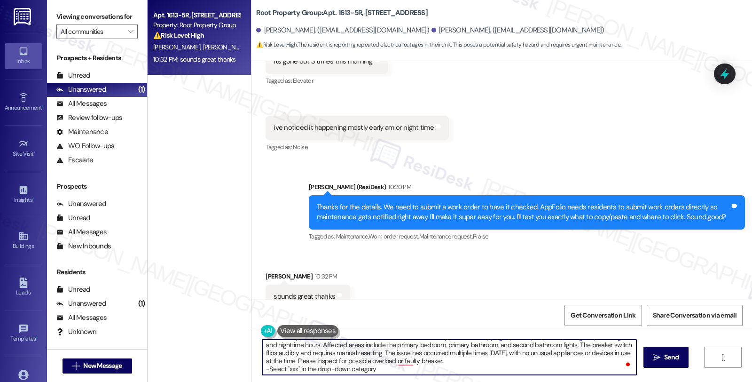
scroll to position [0, 0]
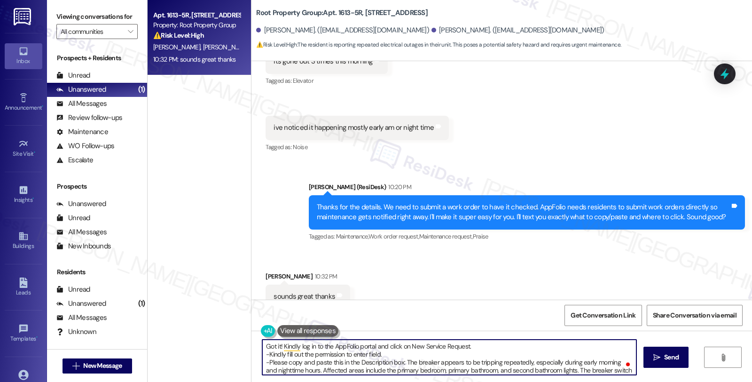
click at [514, 350] on textarea "Got it! Kindly log in to the AppFolio portal and click on New Service Request. …" at bounding box center [449, 356] width 374 height 35
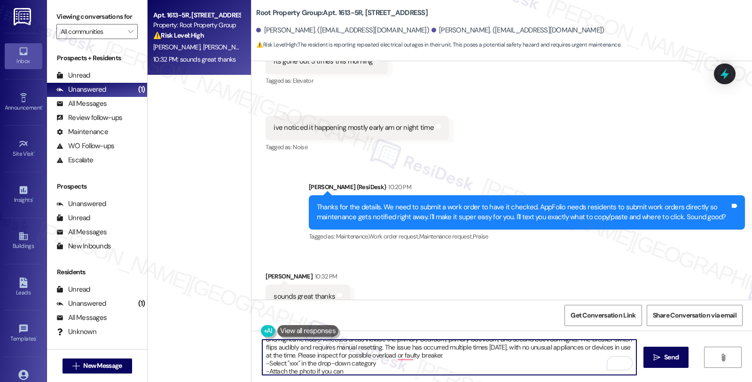
click at [287, 367] on textarea "Got it! Kindly log in to the AppFolio portal and click on New Service Request. …" at bounding box center [449, 356] width 374 height 35
click at [288, 361] on textarea "Got it! Kindly log in to the AppFolio portal and click on New Service Request. …" at bounding box center [449, 356] width 374 height 35
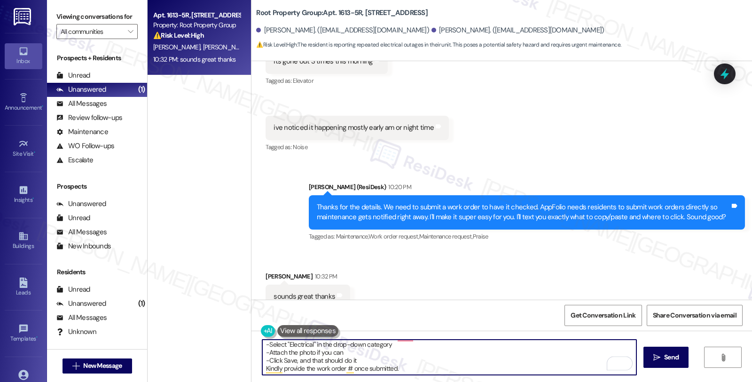
drag, startPoint x: 343, startPoint y: 351, endPoint x: 243, endPoint y: 351, distance: 99.6
click at [243, 351] on div "Apt. 1613-5R, 1613 W. Belmont Avenue Property: Root Property Group ⚠️ Risk Leve…" at bounding box center [450, 191] width 604 height 382
click at [262, 370] on textarea "Got it! Kindly log in to the AppFolio portal and click on New Service Request. …" at bounding box center [449, 356] width 374 height 35
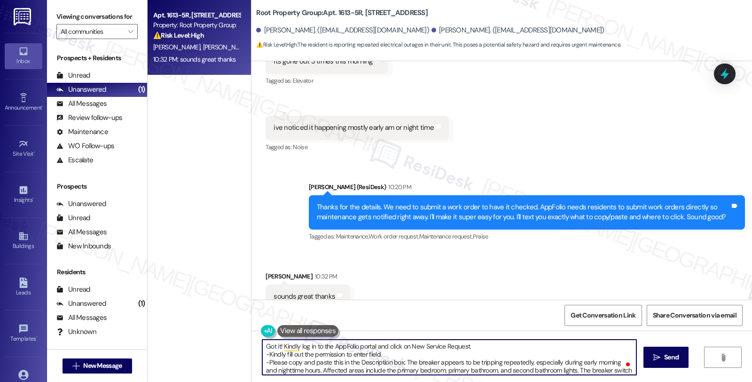
click at [499, 345] on textarea "Got it! Kindly log in to the AppFolio portal and click on New Service Request. …" at bounding box center [449, 356] width 374 height 35
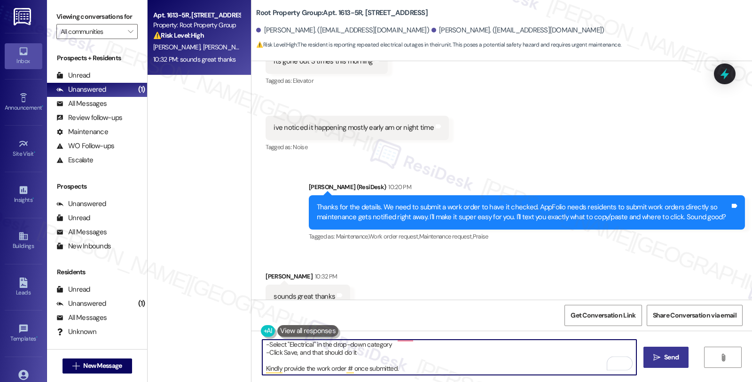
type textarea "Got it! Kindly log in to the AppFolio portal and click on New Service Request. …"
click at [656, 360] on icon "" at bounding box center [656, 357] width 7 height 8
click at [430, 349] on textarea "Got it! Kindly log in to the AppFolio portal and click on New Service Request. …" at bounding box center [451, 356] width 374 height 35
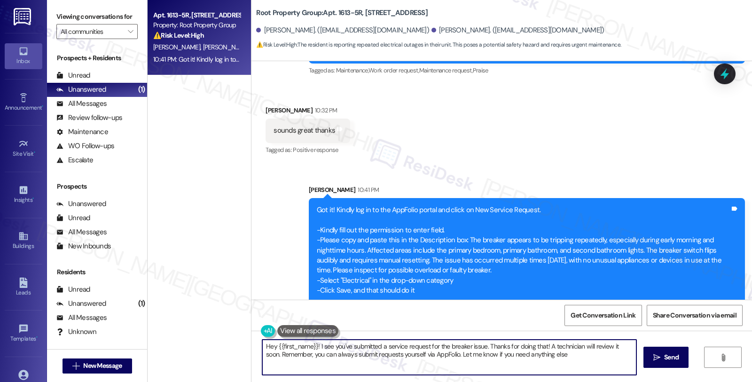
type textarea "Hey {{first_name}}! I see you've submitted a service request for the breaker is…"
